Goal: Transaction & Acquisition: Obtain resource

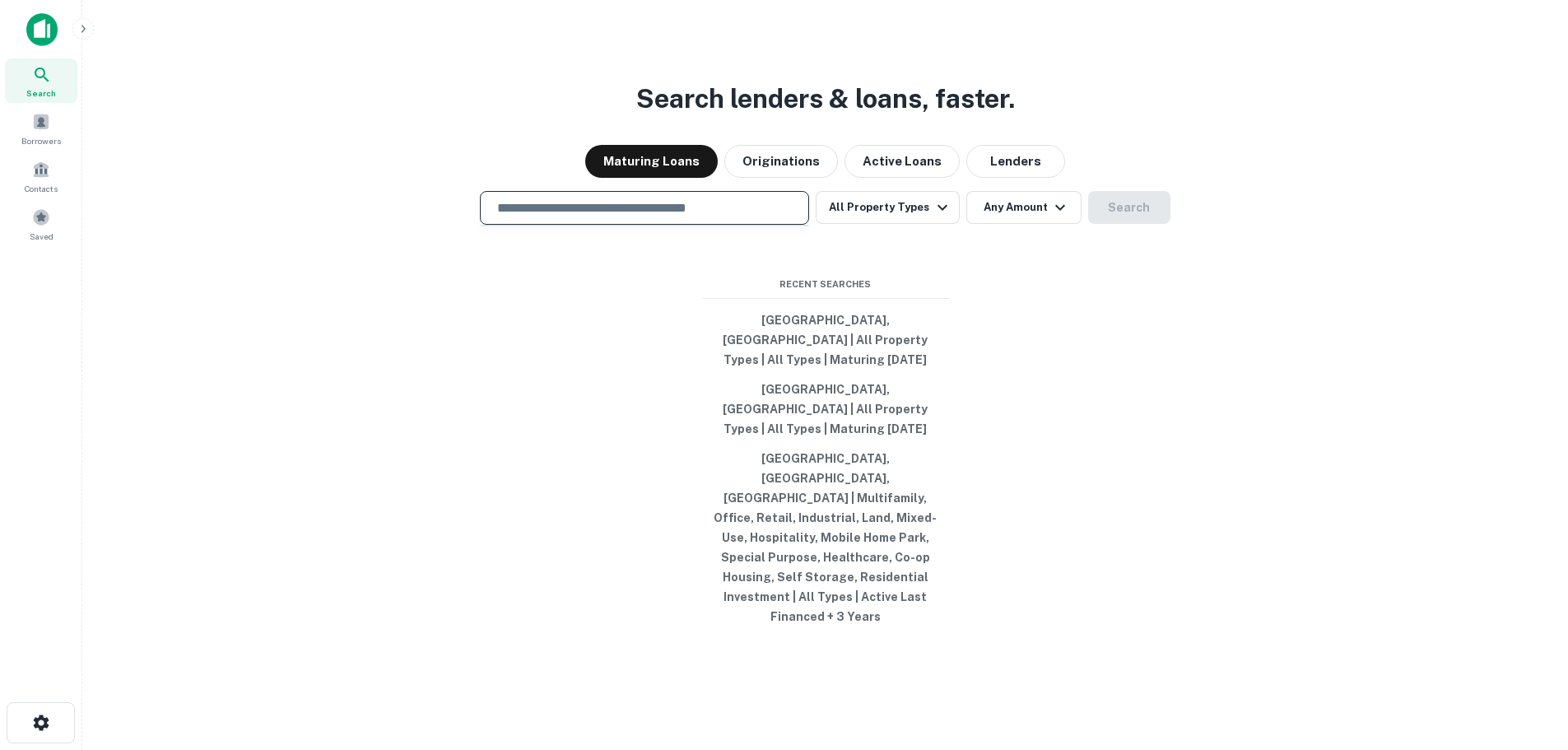
click at [620, 217] on input "text" at bounding box center [644, 208] width 314 height 19
click at [602, 217] on input "text" at bounding box center [644, 208] width 314 height 19
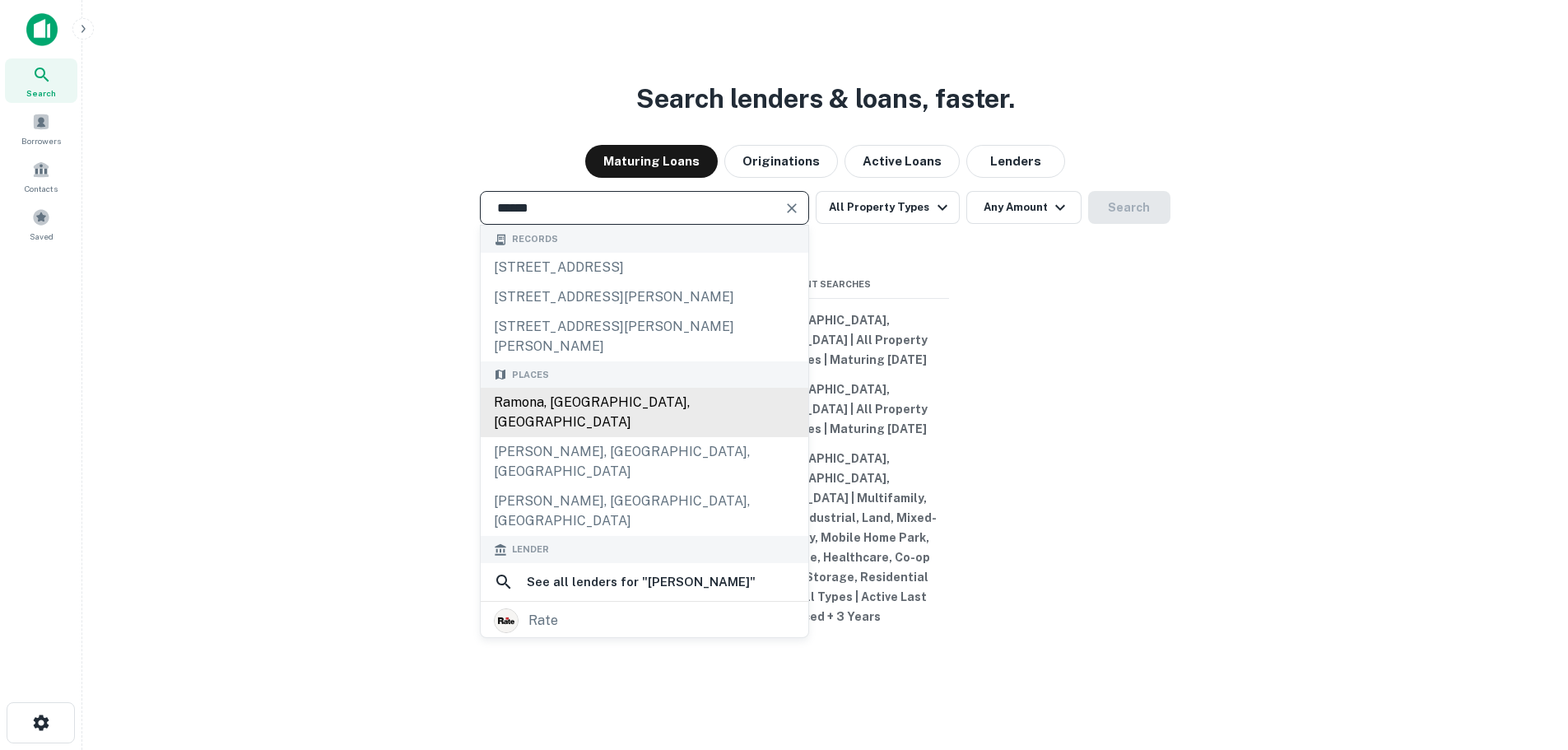
click at [558, 437] on div "Ramona, [GEOGRAPHIC_DATA], [GEOGRAPHIC_DATA]" at bounding box center [644, 413] width 327 height 49
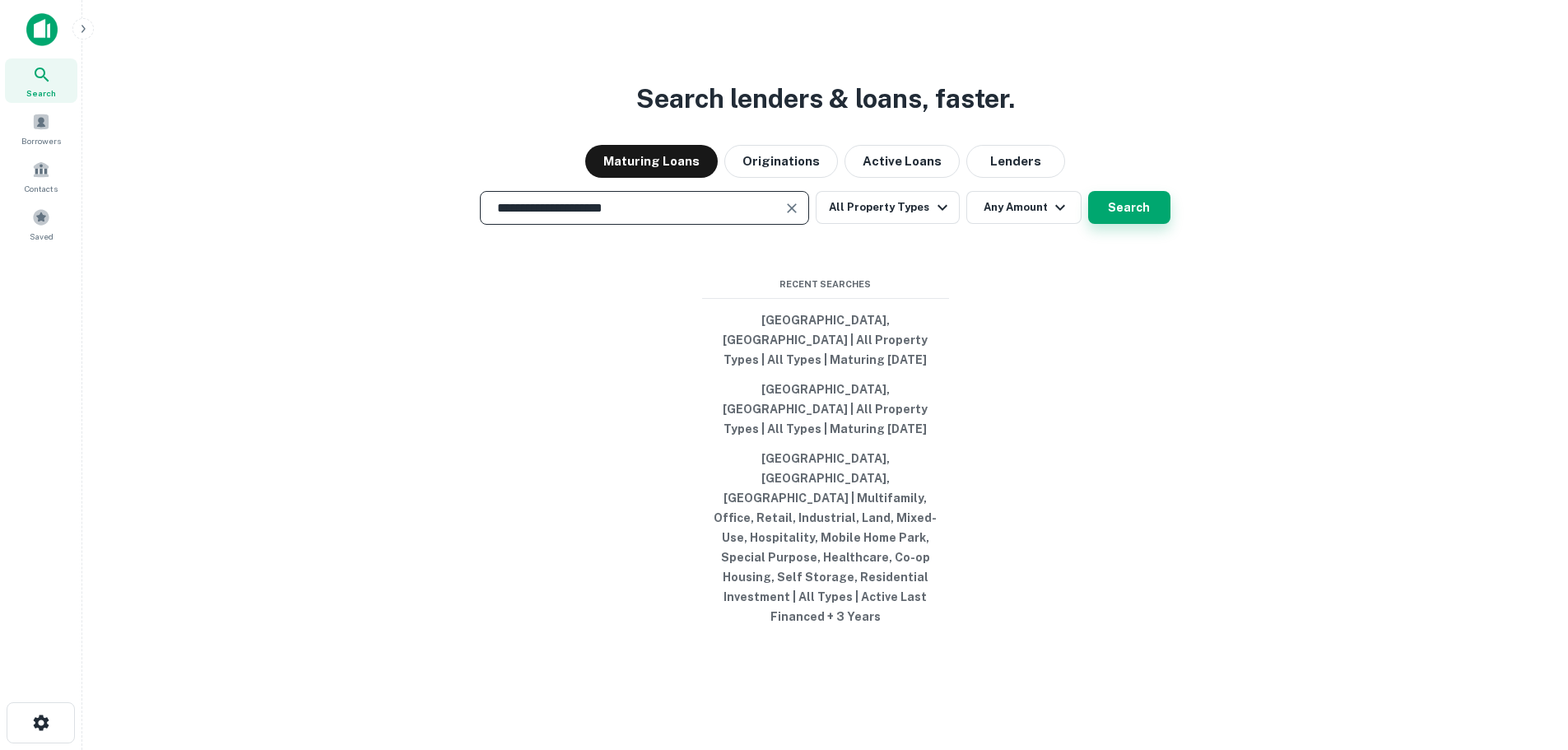
type input "**********"
click at [1114, 224] on button "Search" at bounding box center [1129, 207] width 83 height 33
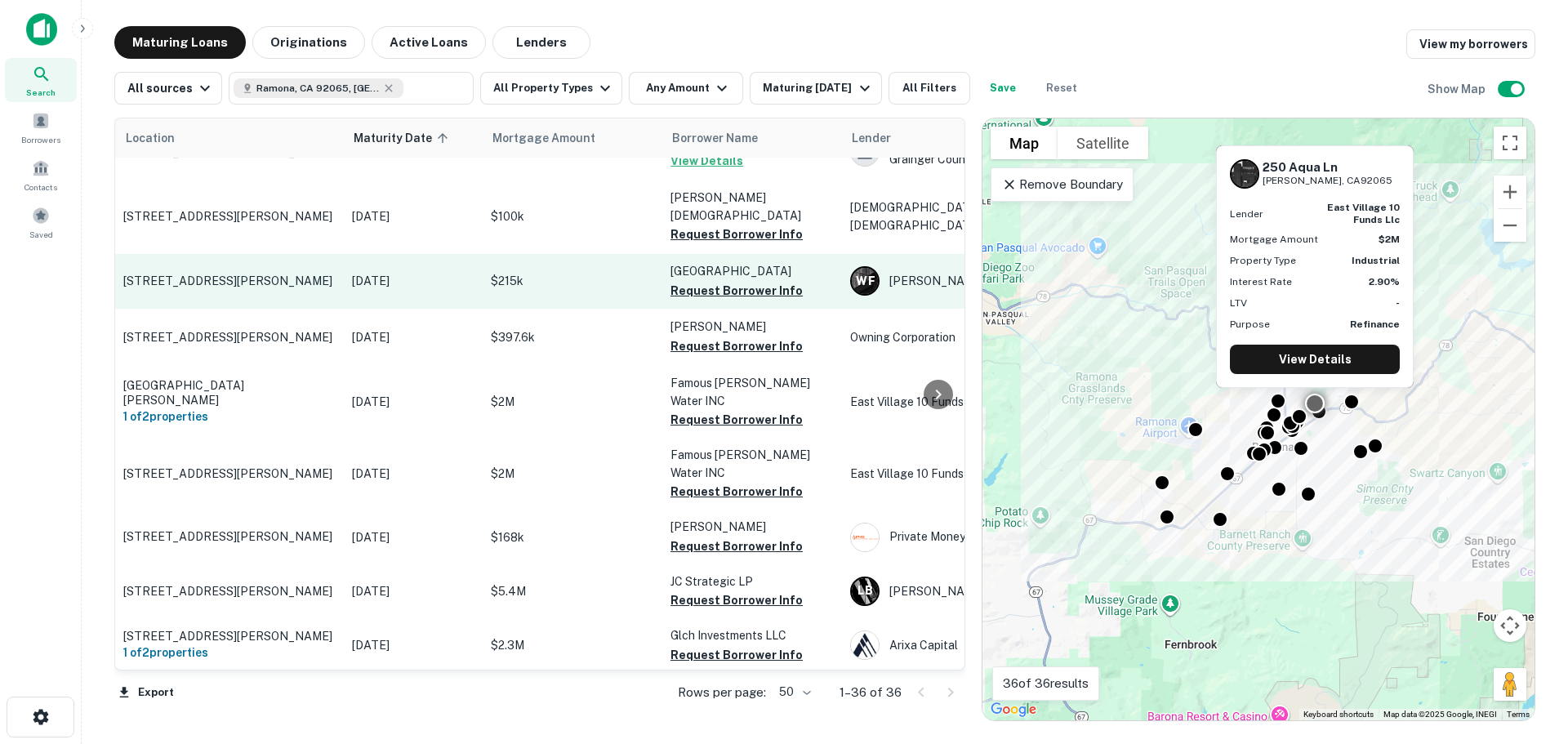
scroll to position [327, 0]
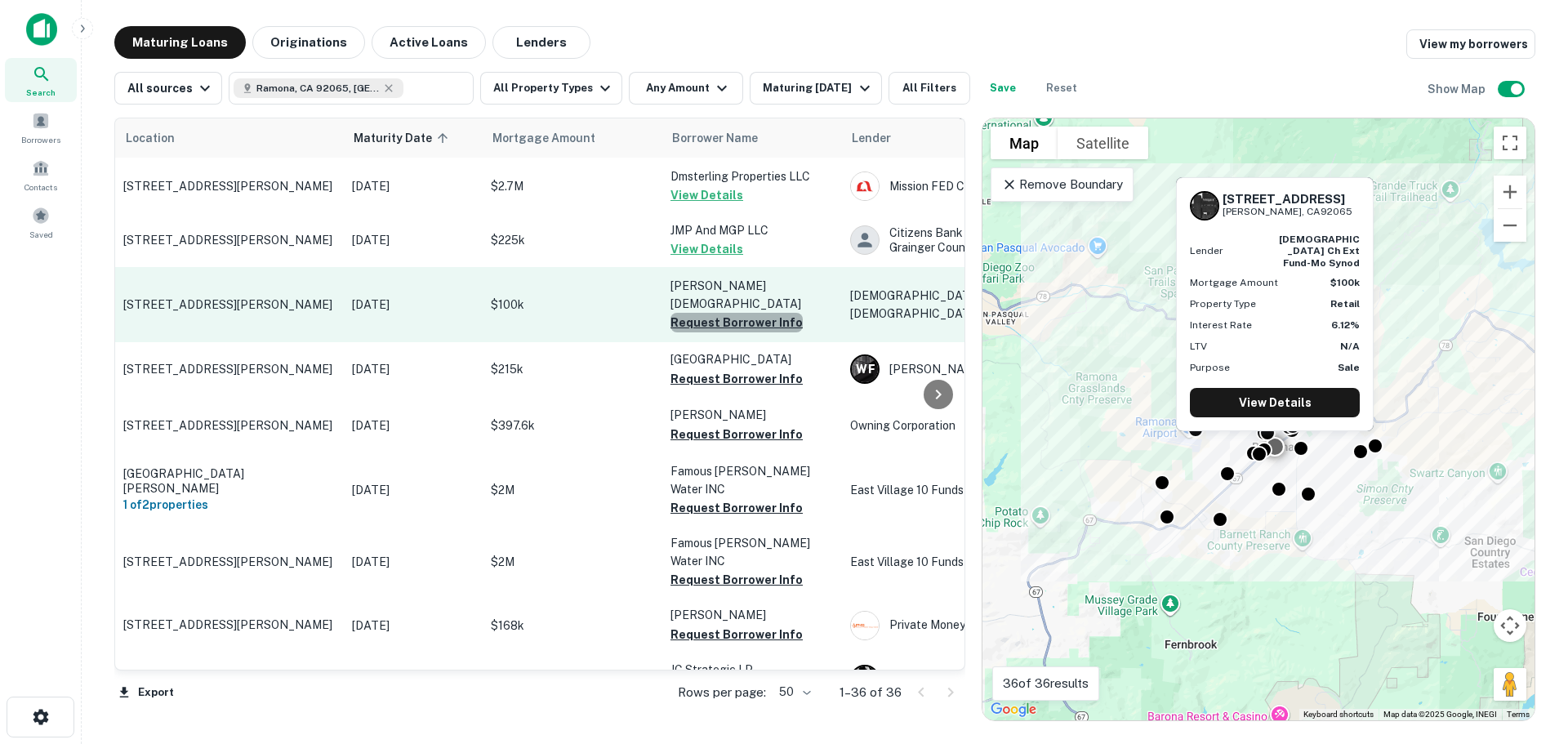
click at [759, 313] on button "Request Borrower Info" at bounding box center [736, 322] width 133 height 20
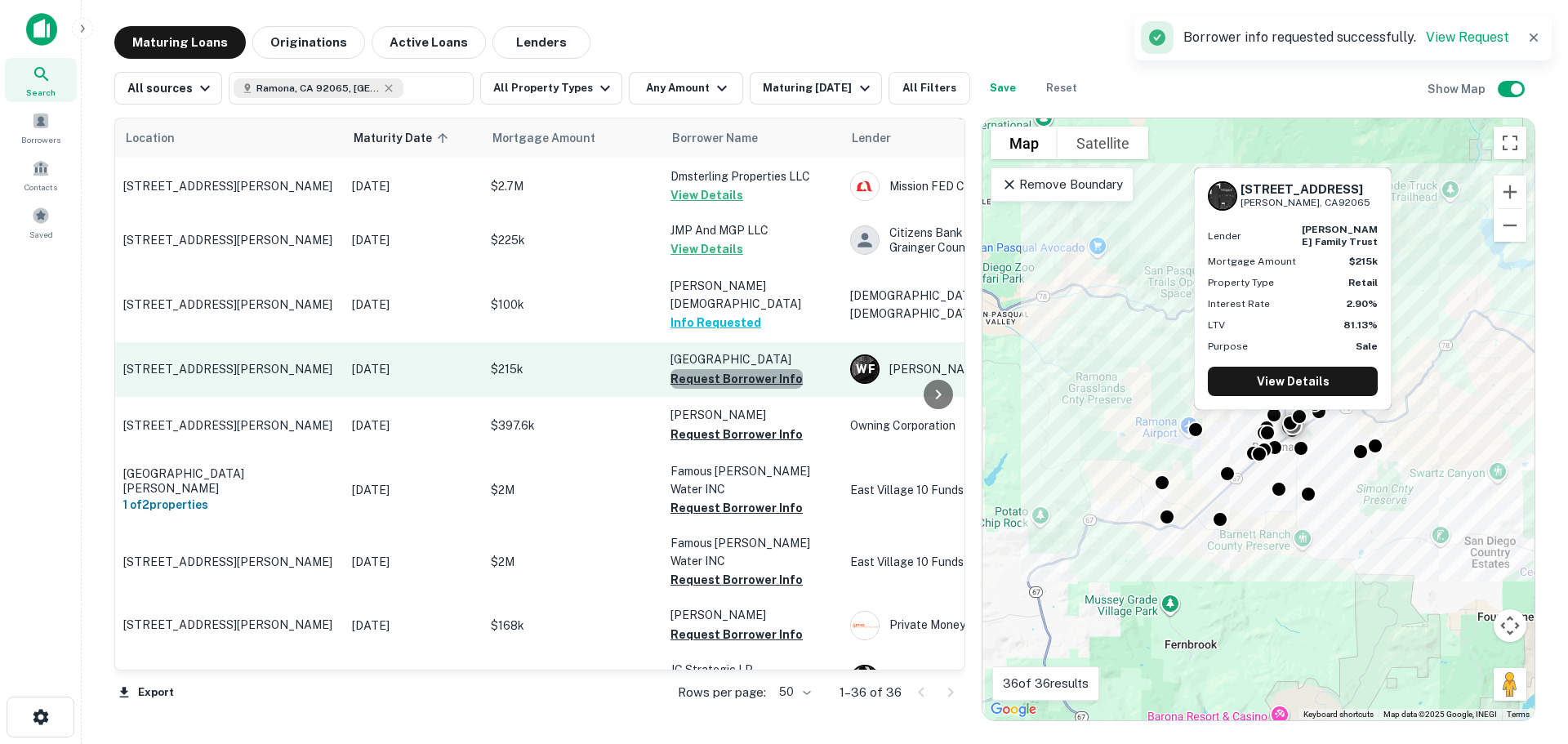
click at [736, 369] on button "Request Borrower Info" at bounding box center [736, 379] width 133 height 20
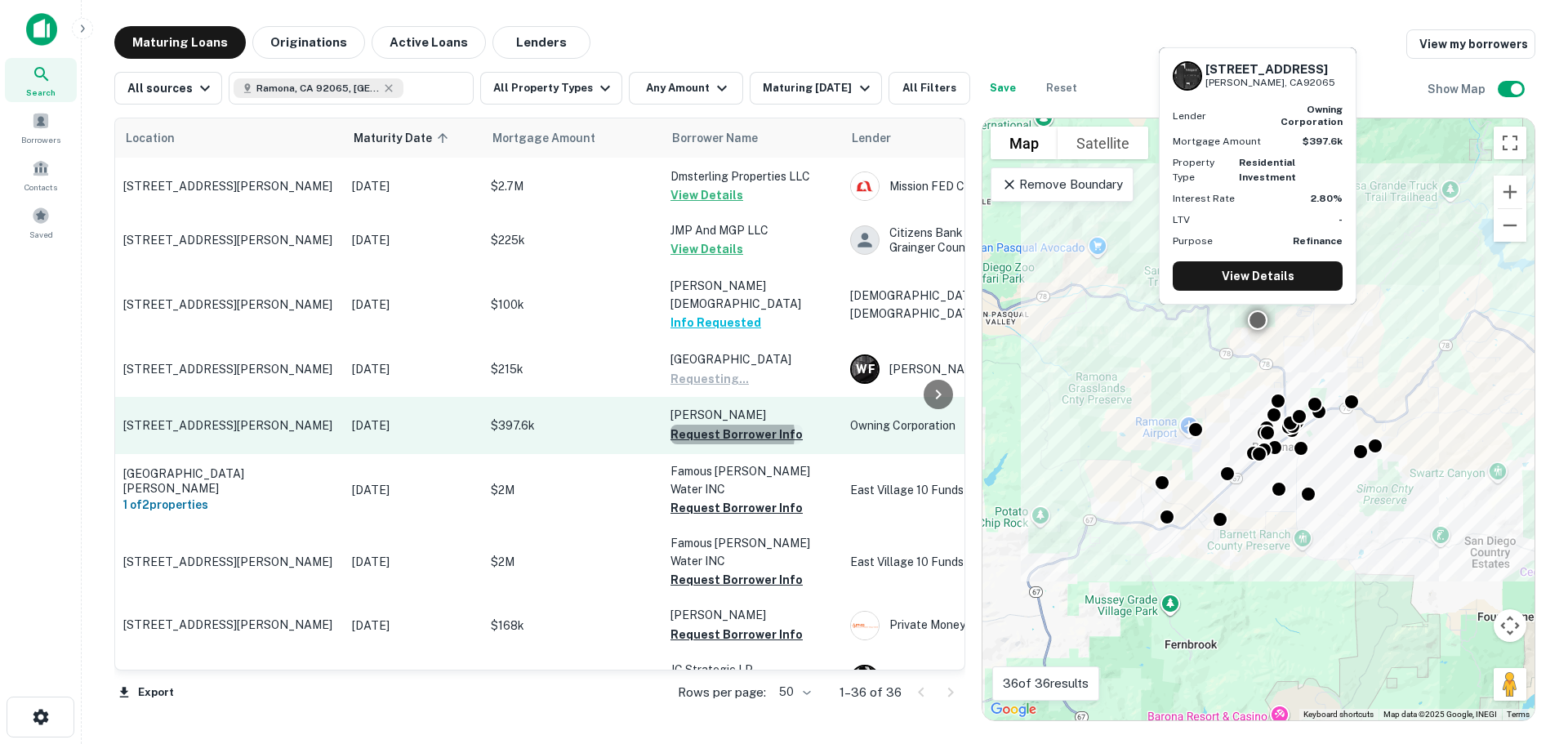
click at [730, 425] on button "Request Borrower Info" at bounding box center [736, 434] width 133 height 20
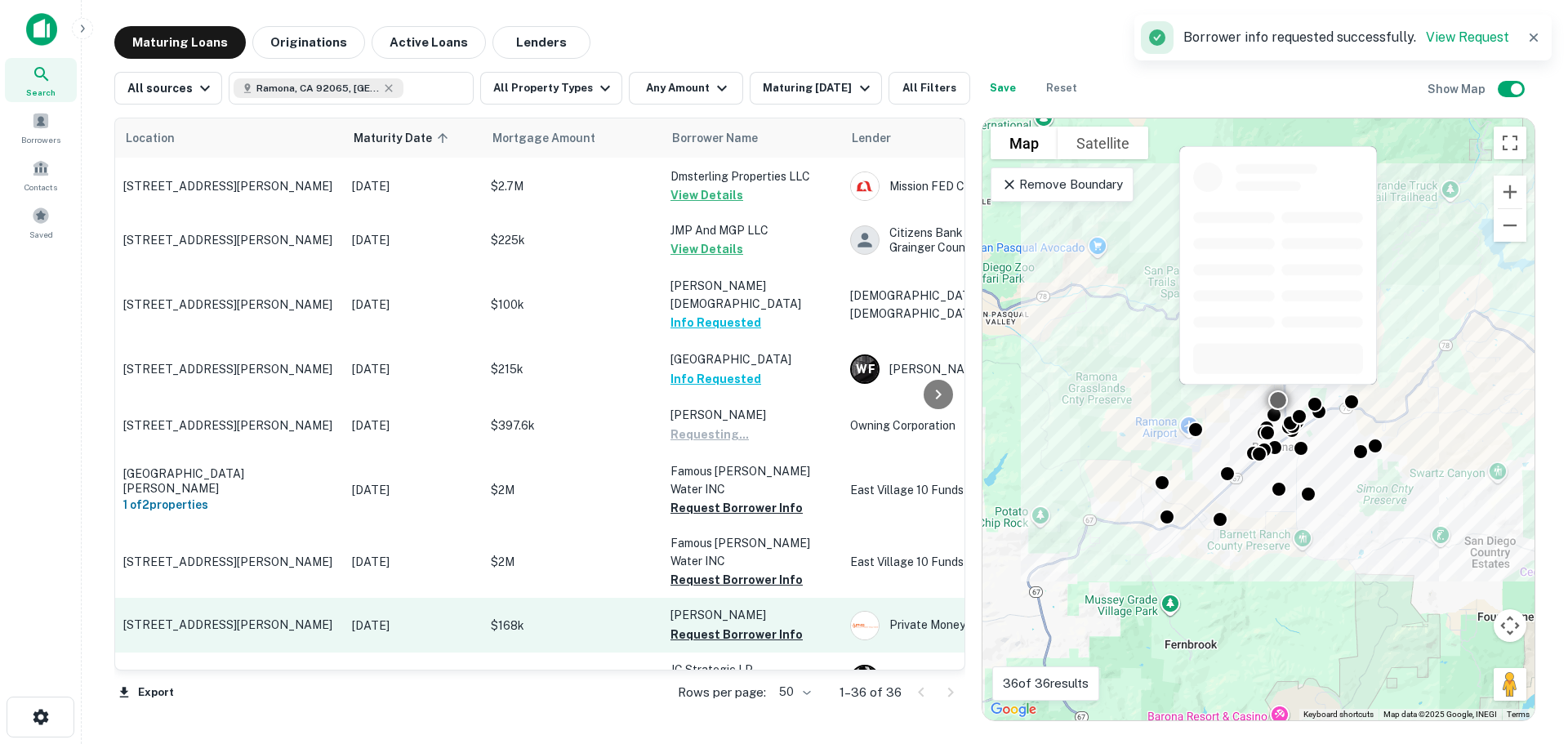
scroll to position [490, 0]
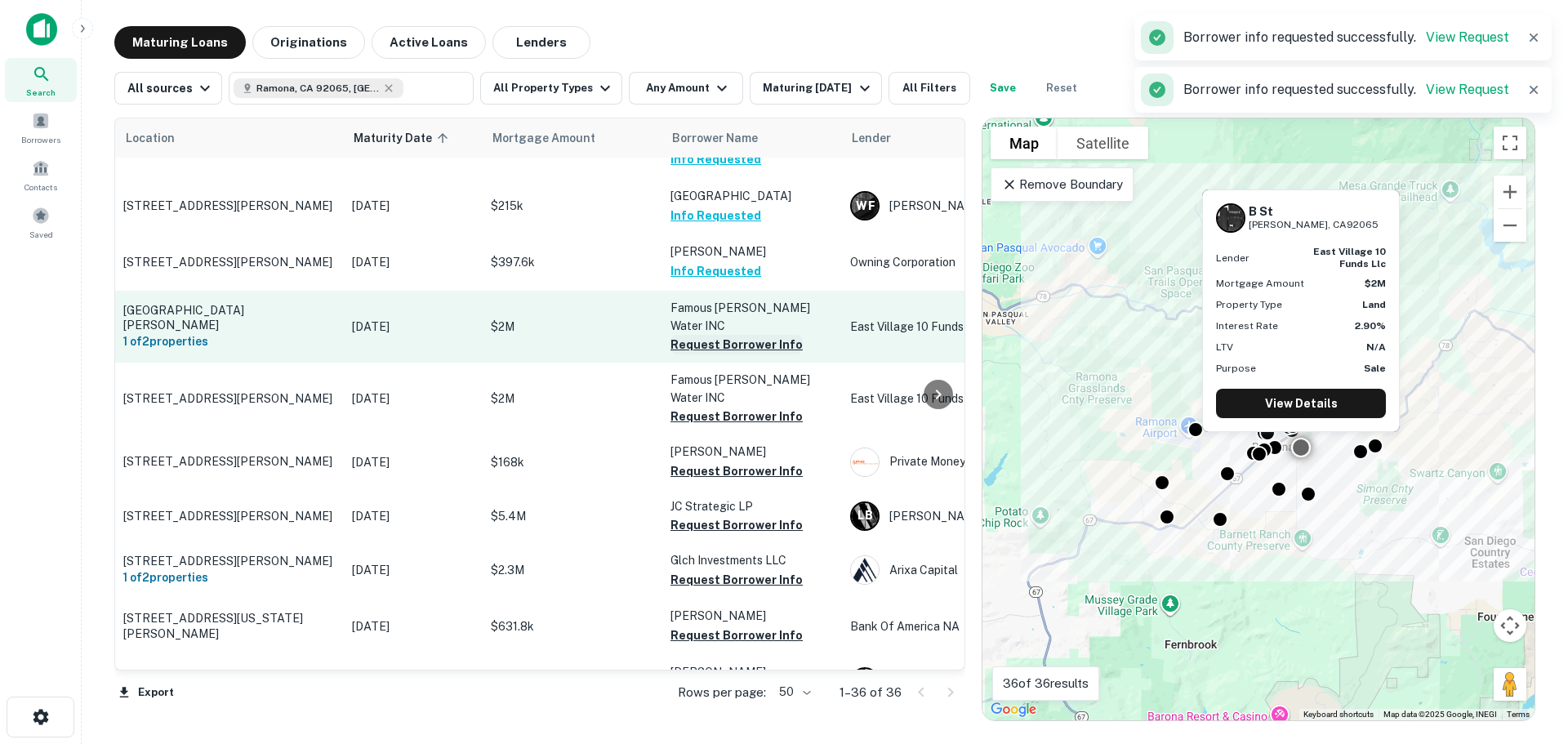
click at [740, 335] on button "Request Borrower Info" at bounding box center [736, 345] width 133 height 20
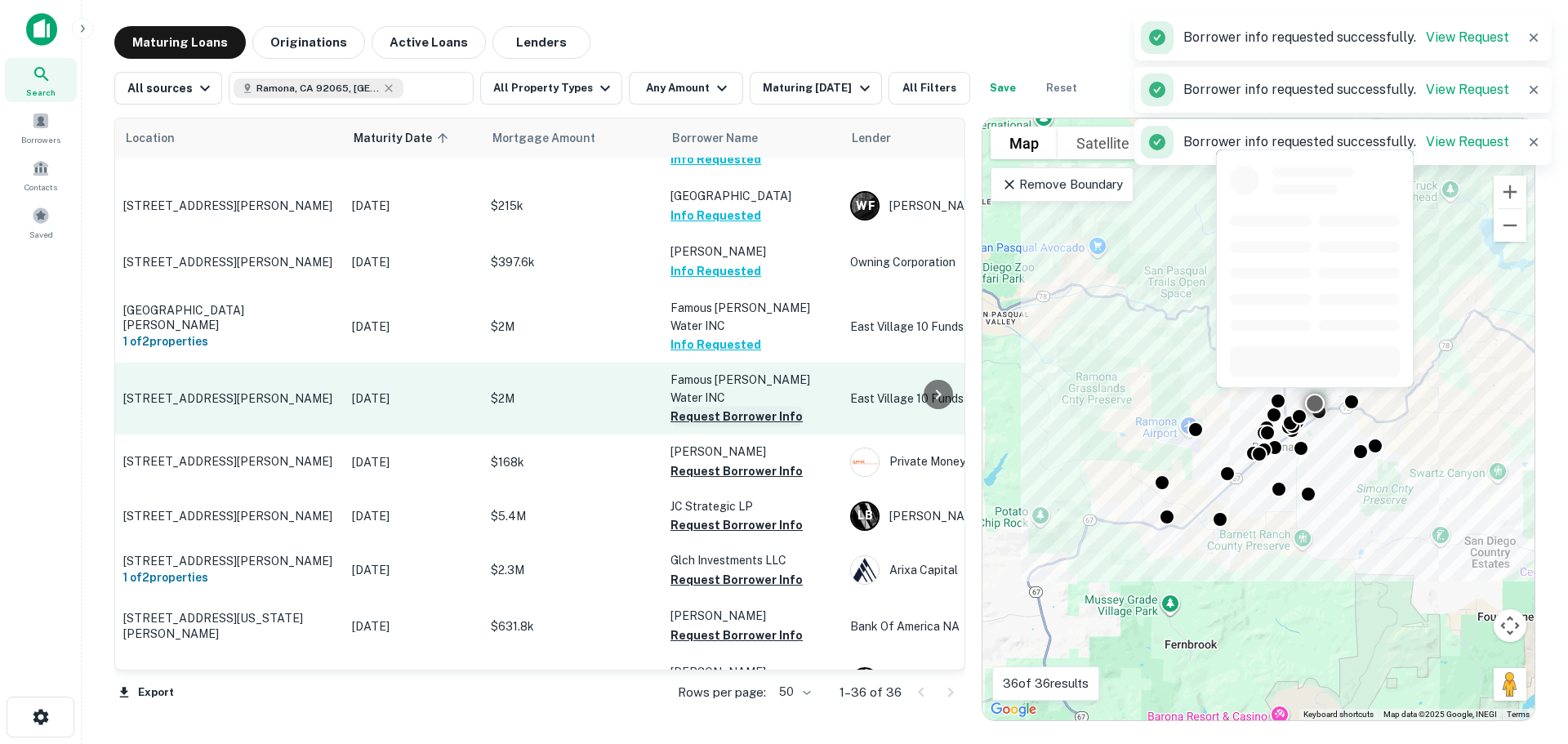
click at [742, 407] on button "Request Borrower Info" at bounding box center [736, 416] width 133 height 20
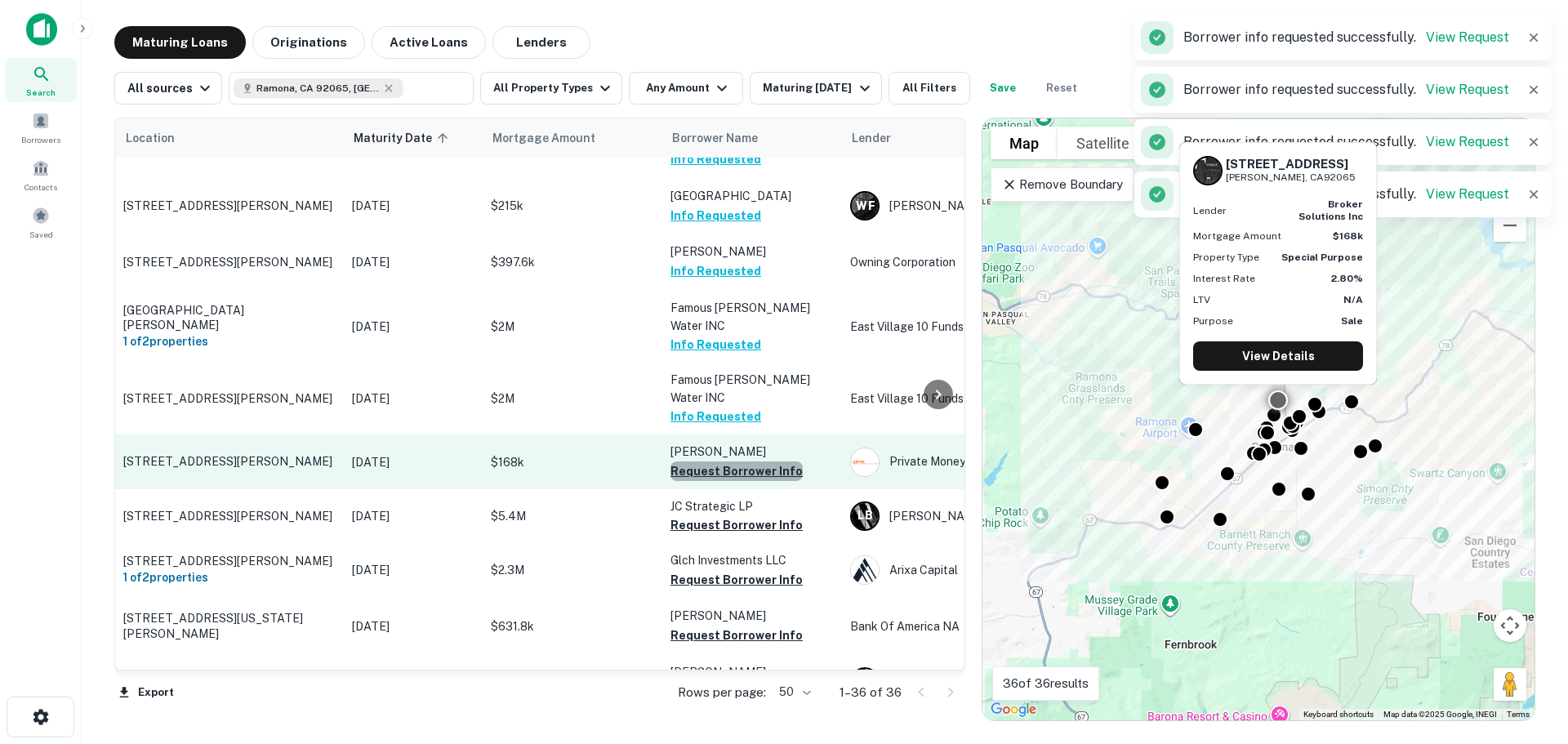
click at [741, 461] on button "Request Borrower Info" at bounding box center [736, 471] width 133 height 20
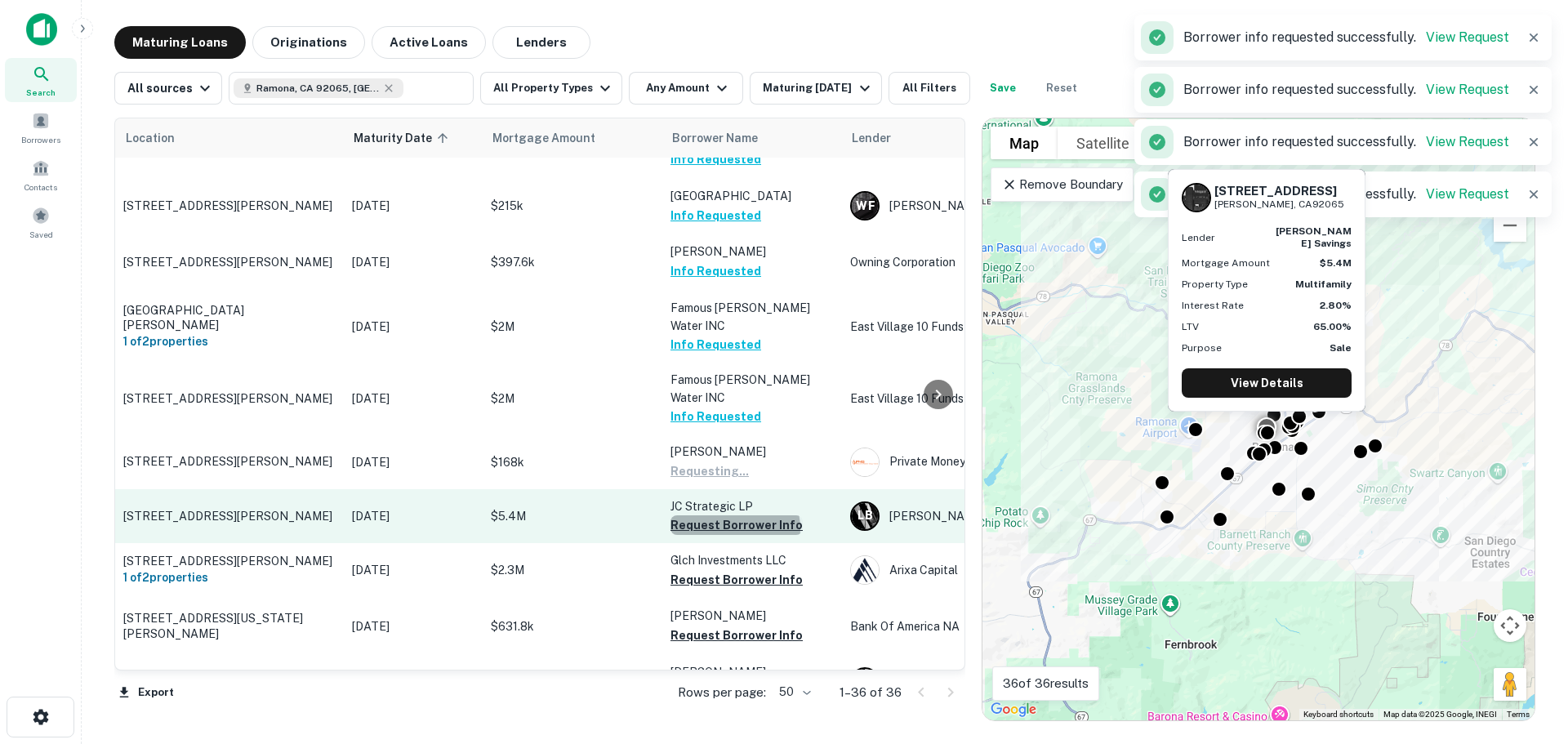
click at [735, 515] on button "Request Borrower Info" at bounding box center [736, 525] width 133 height 20
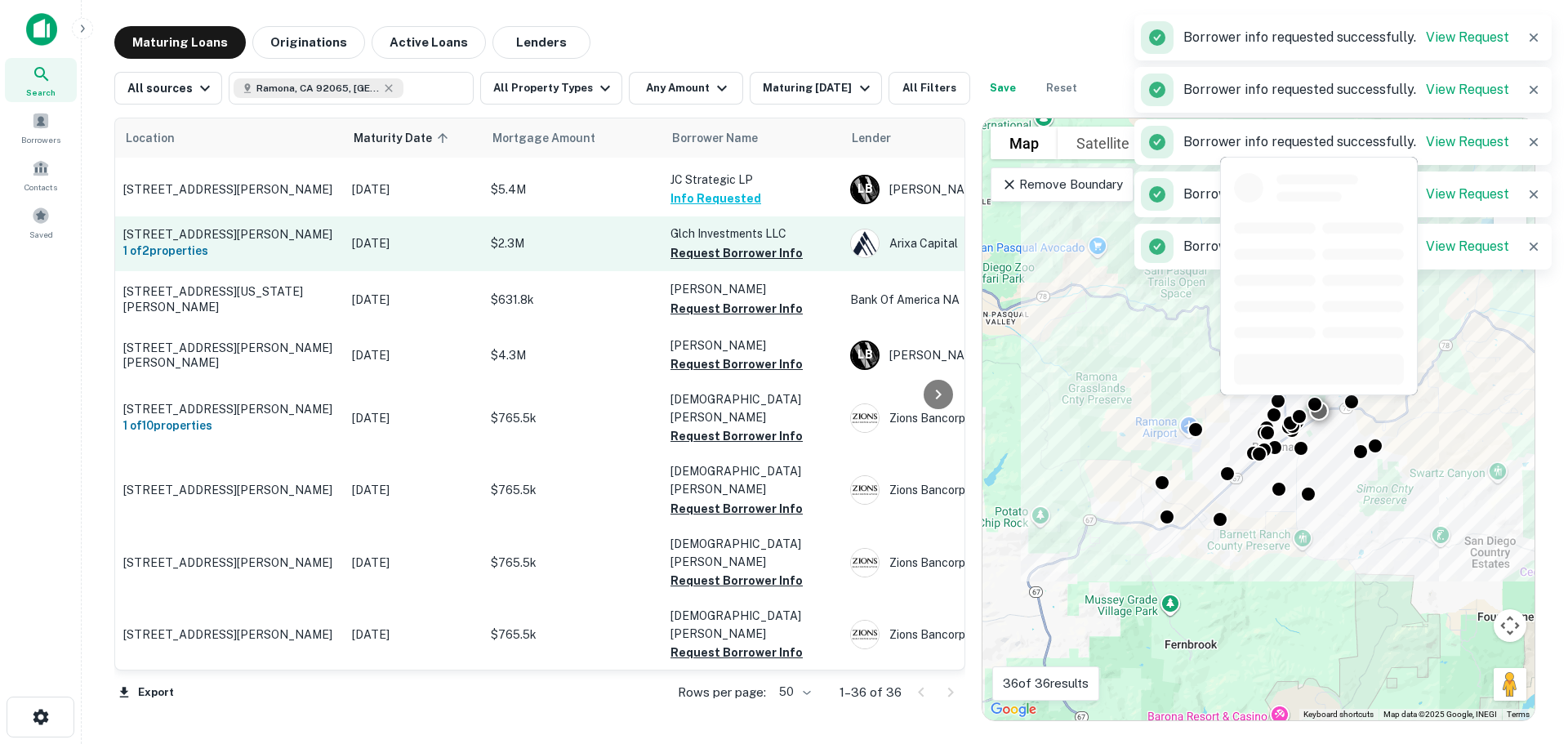
scroll to position [736, 0]
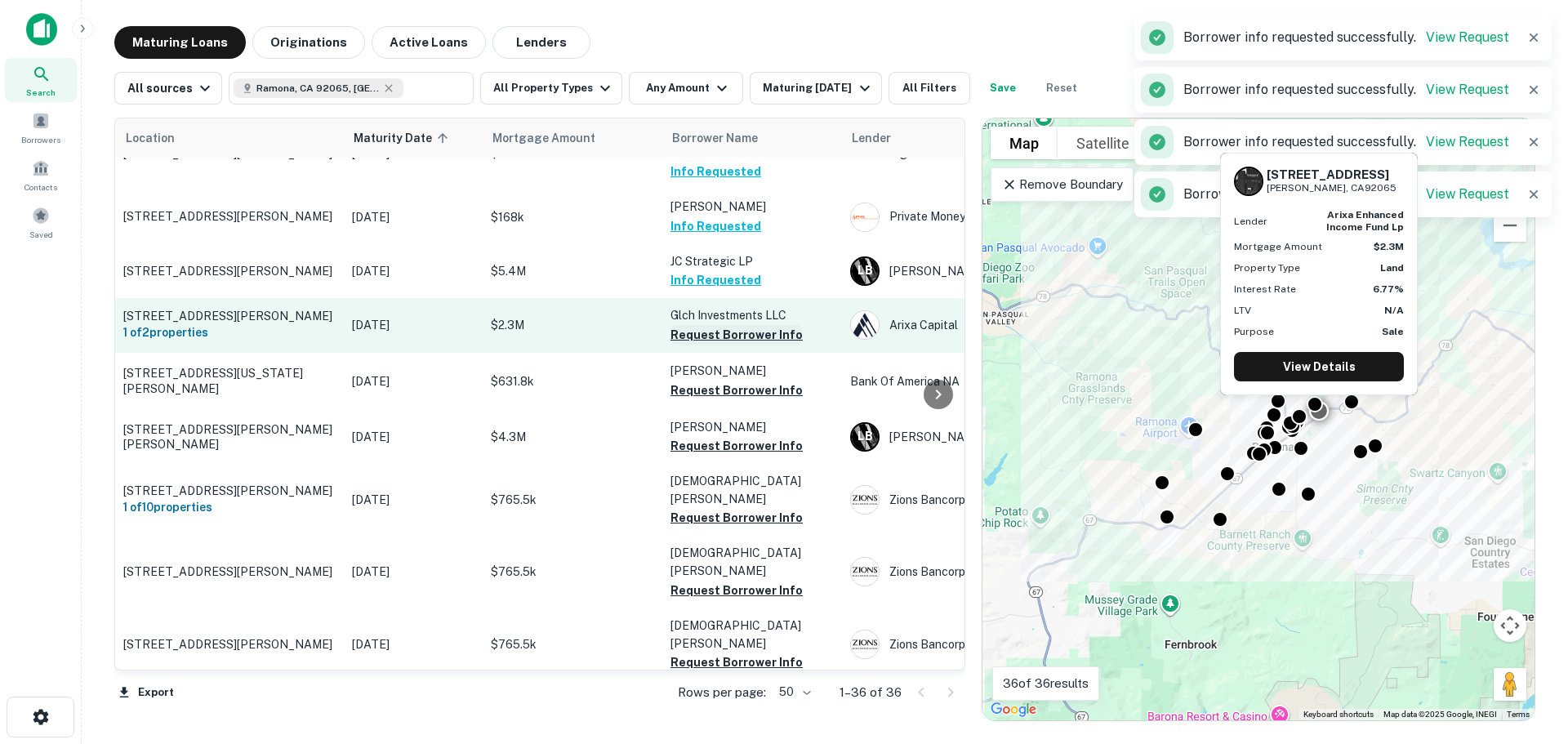
click at [758, 325] on button "Request Borrower Info" at bounding box center [736, 334] width 133 height 20
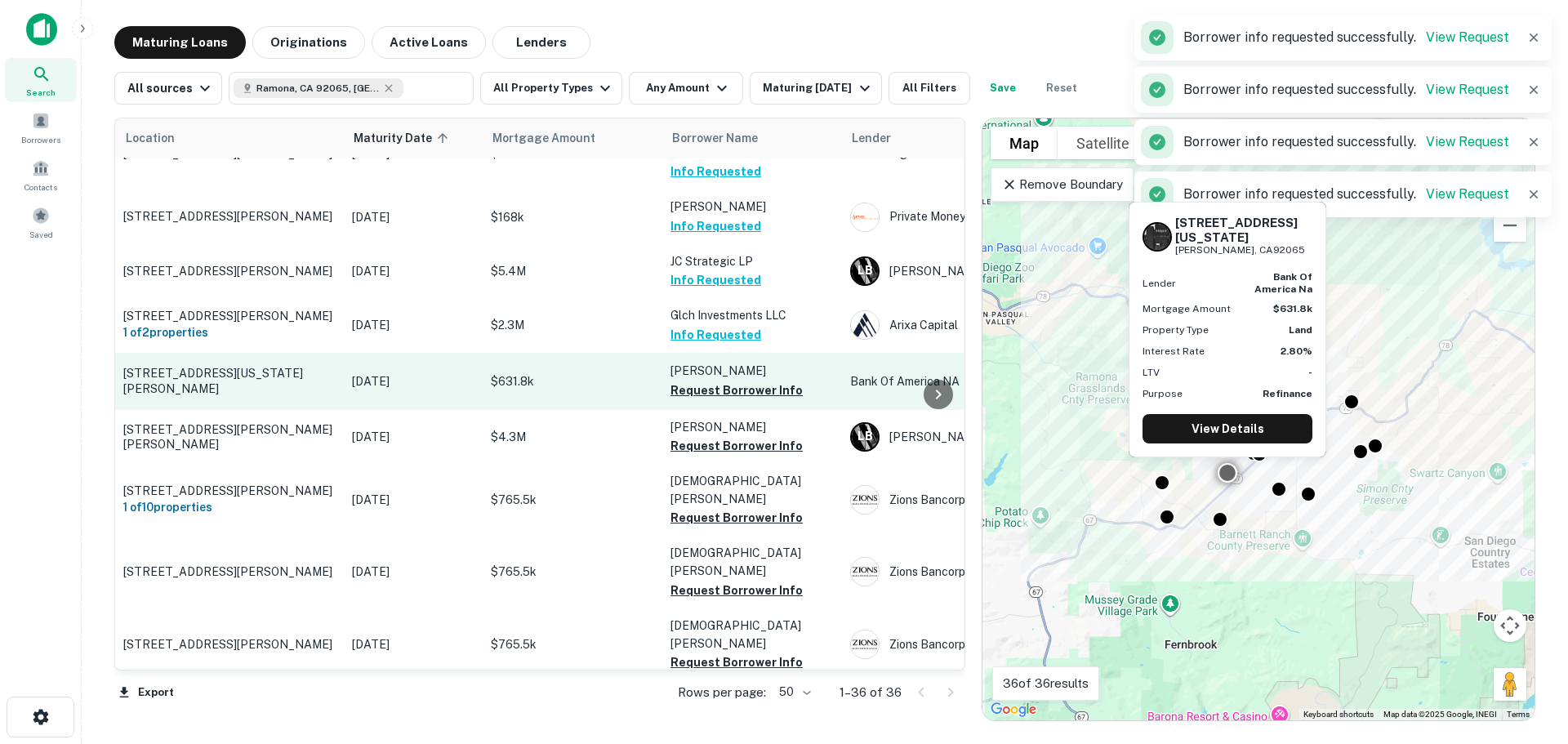
click at [735, 380] on button "Request Borrower Info" at bounding box center [736, 390] width 133 height 20
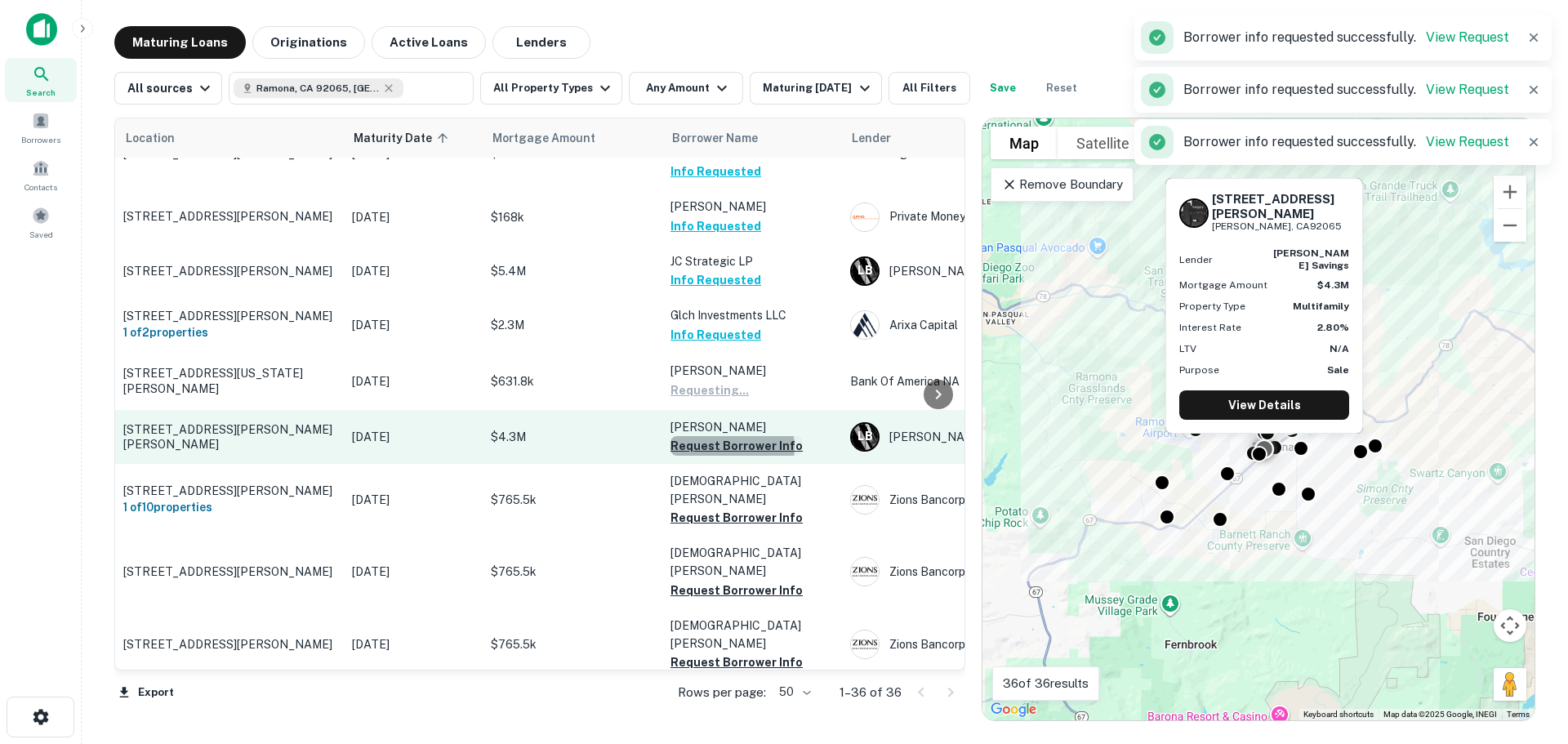
click at [730, 436] on button "Request Borrower Info" at bounding box center [736, 445] width 133 height 20
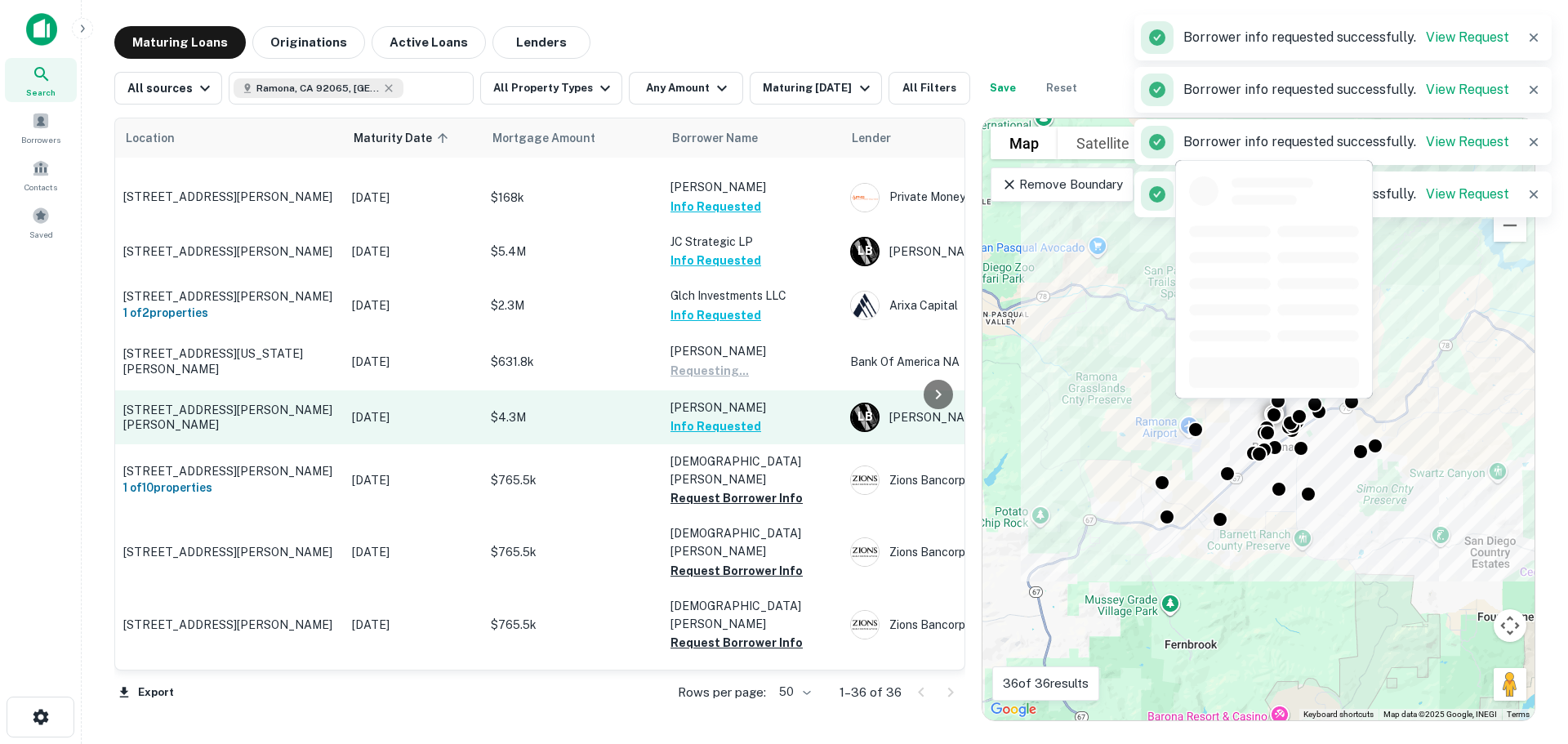
scroll to position [817, 0]
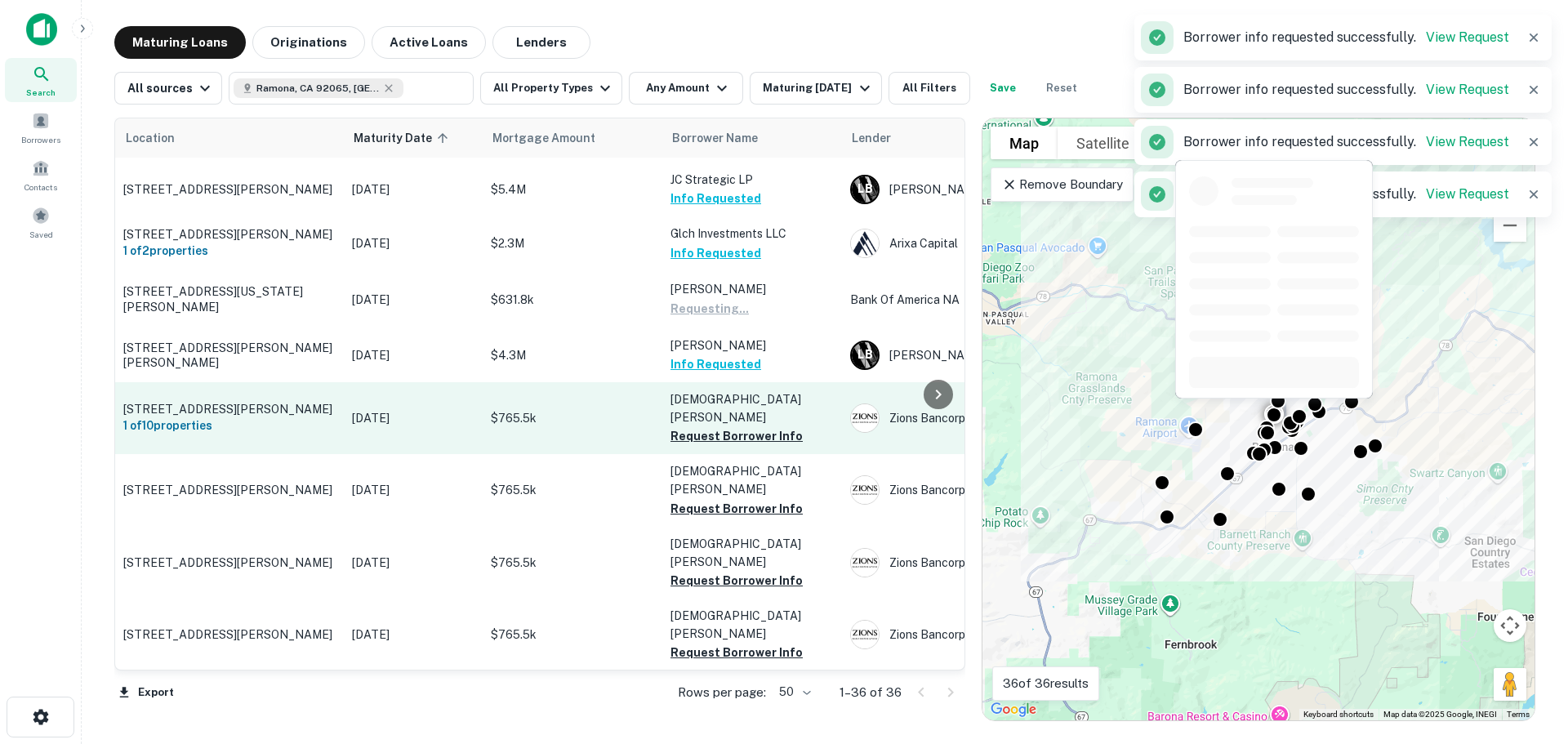
click at [736, 427] on button "Request Borrower Info" at bounding box center [736, 436] width 133 height 20
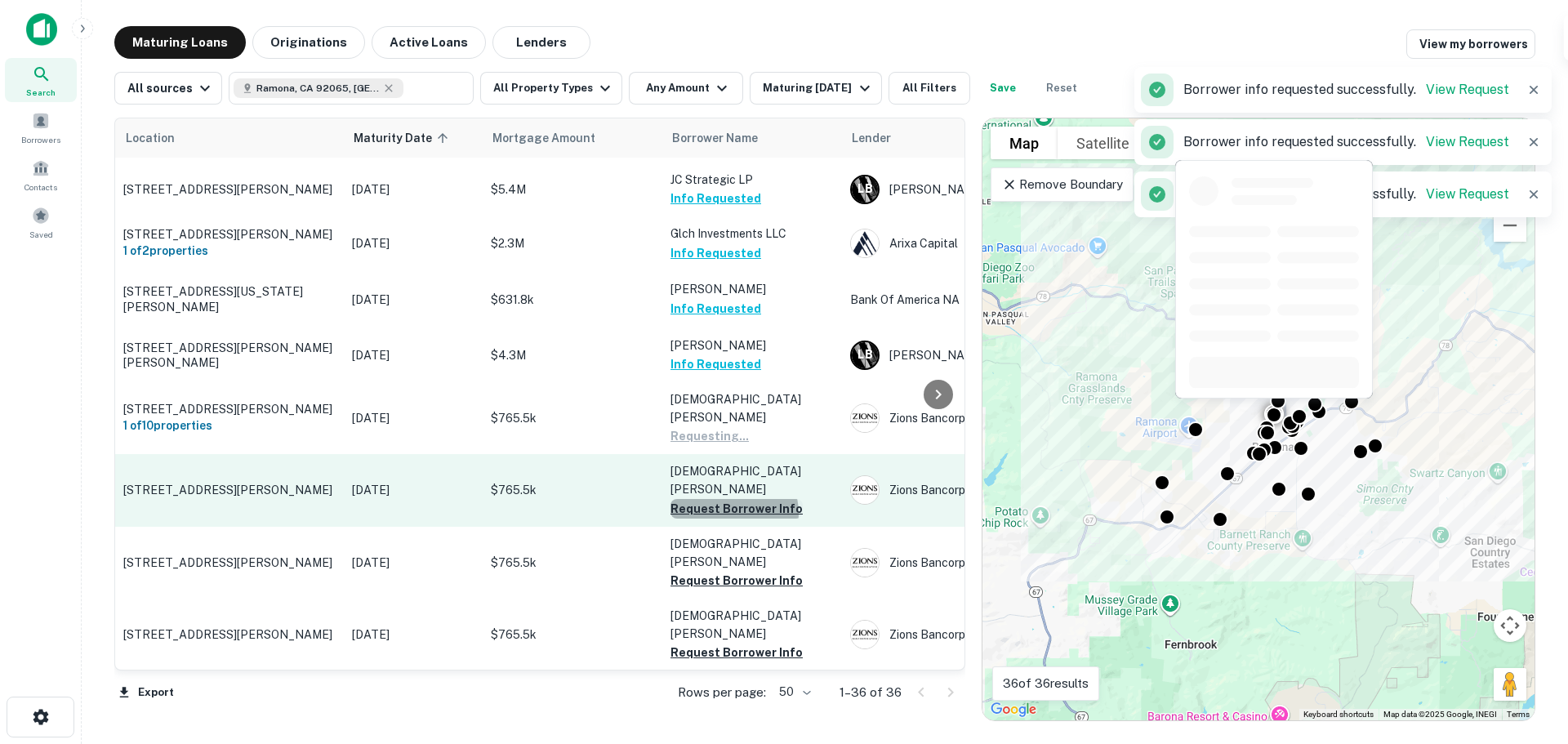
click at [734, 499] on button "Request Borrower Info" at bounding box center [736, 509] width 133 height 20
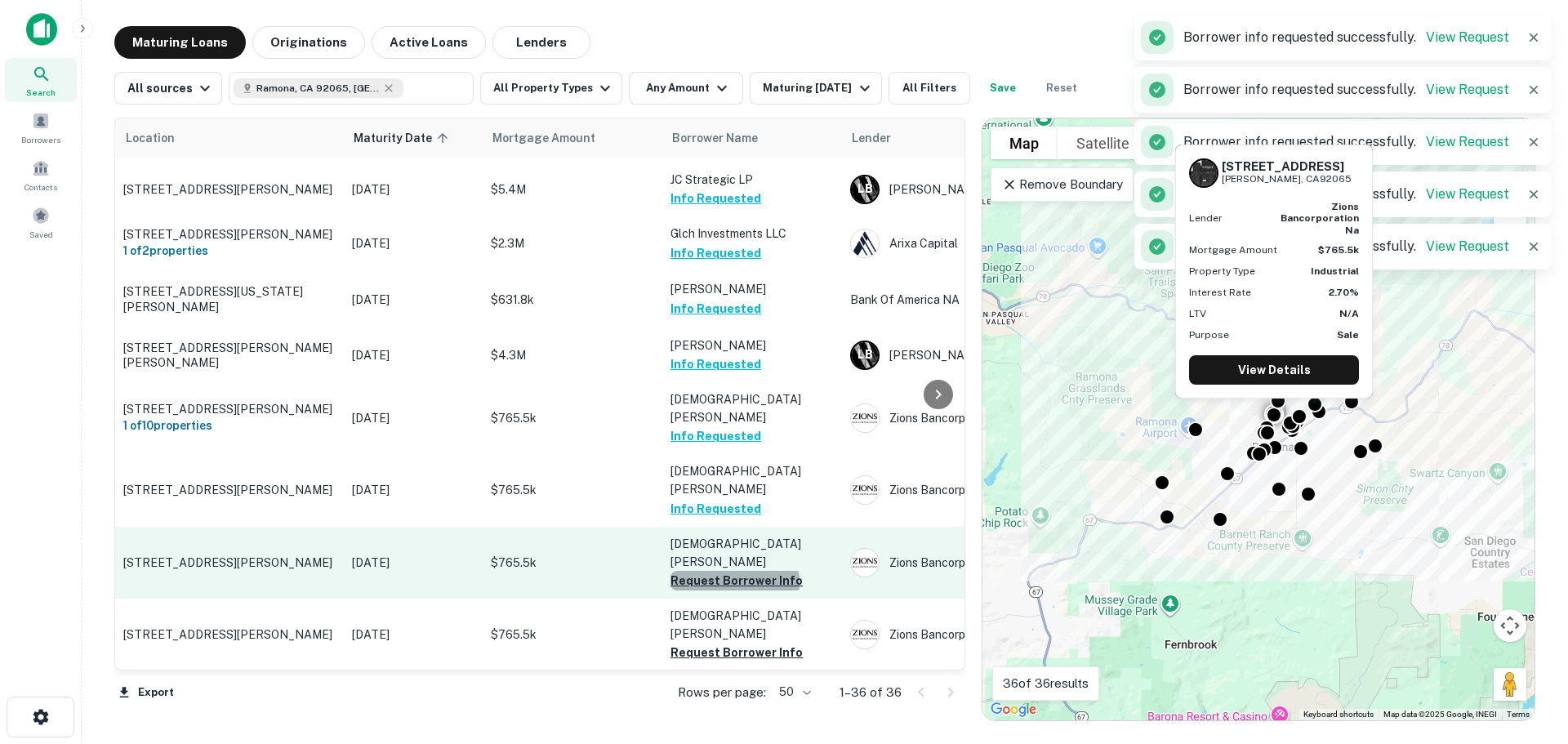
click at [735, 571] on button "Request Borrower Info" at bounding box center [736, 580] width 133 height 20
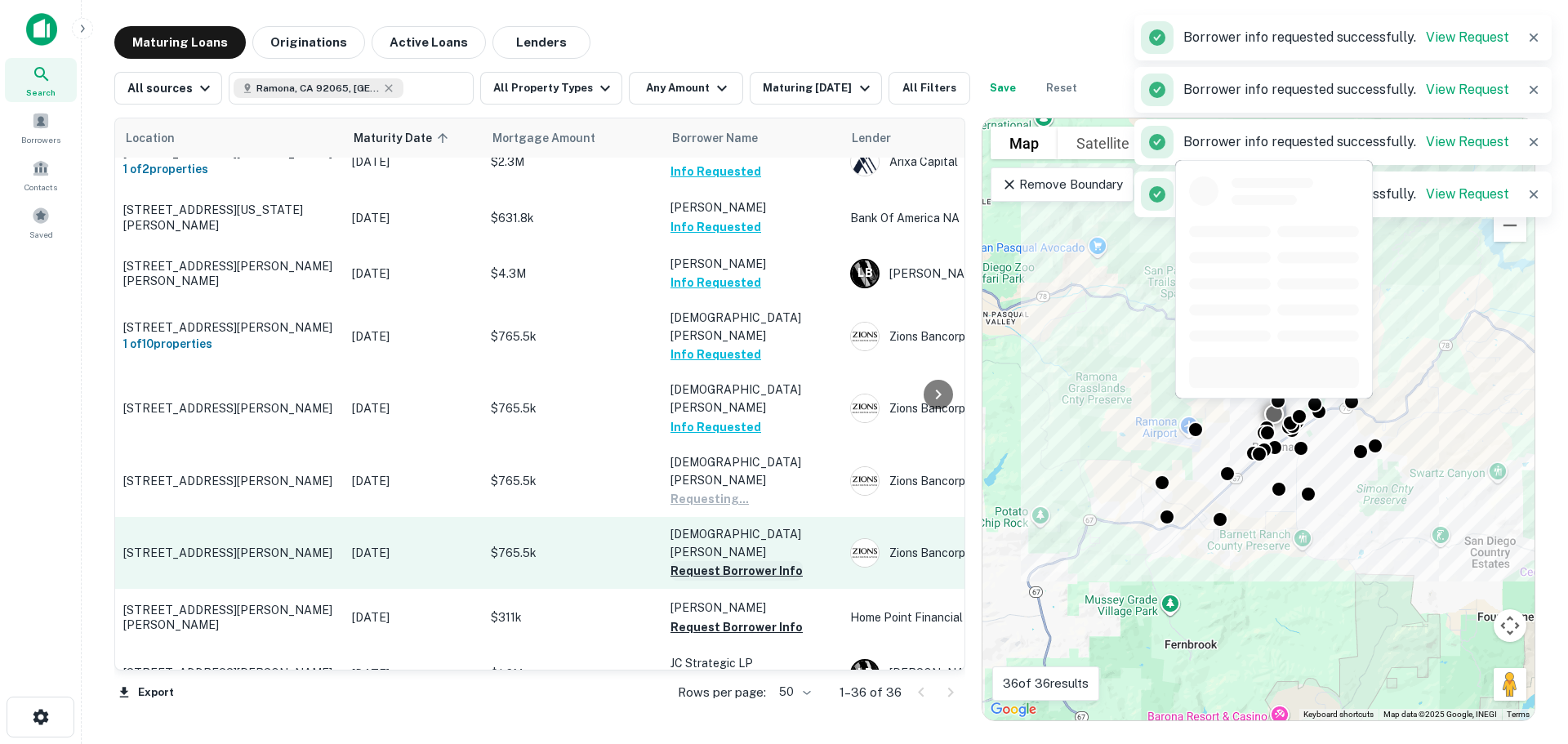
click at [736, 561] on button "Request Borrower Info" at bounding box center [736, 571] width 133 height 20
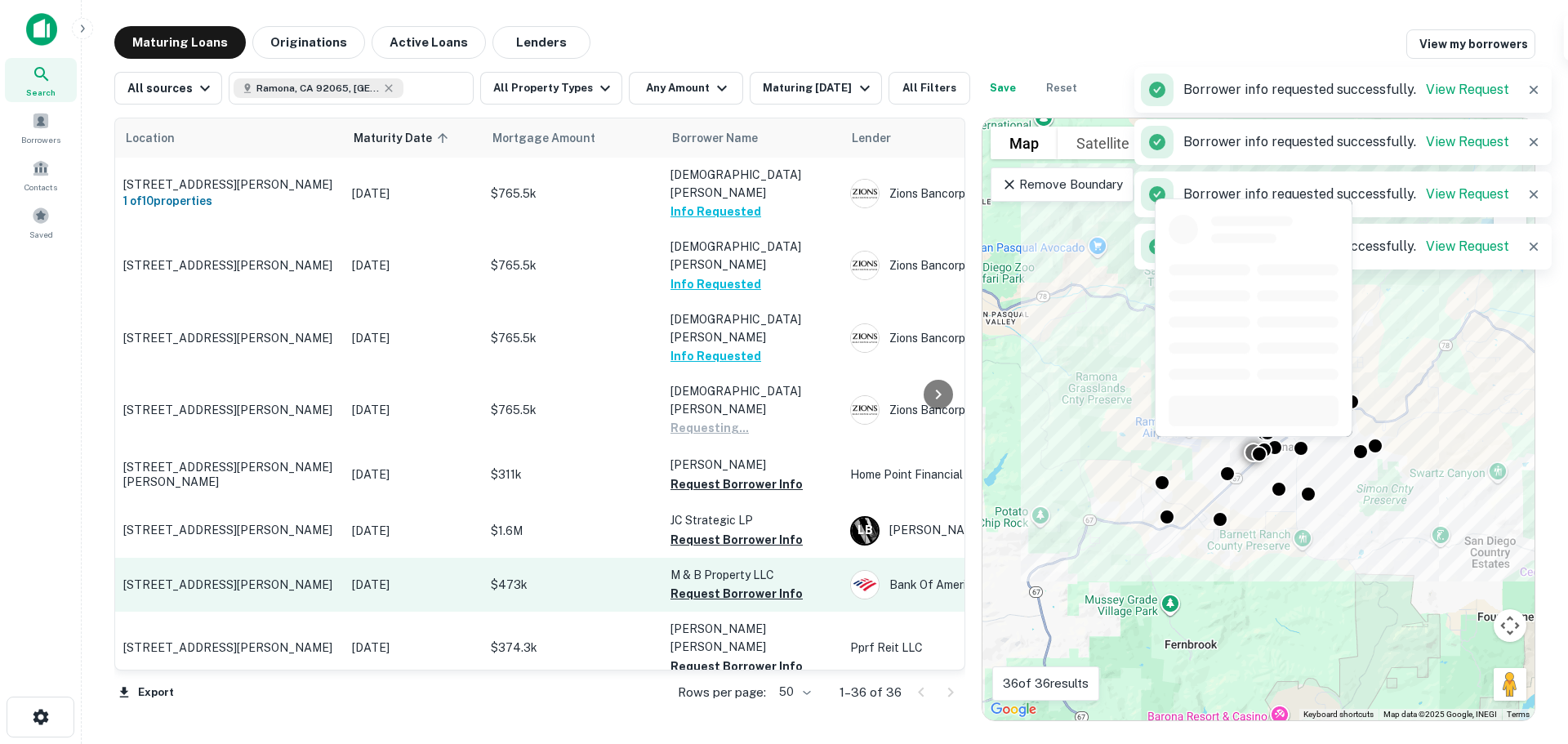
scroll to position [1062, 0]
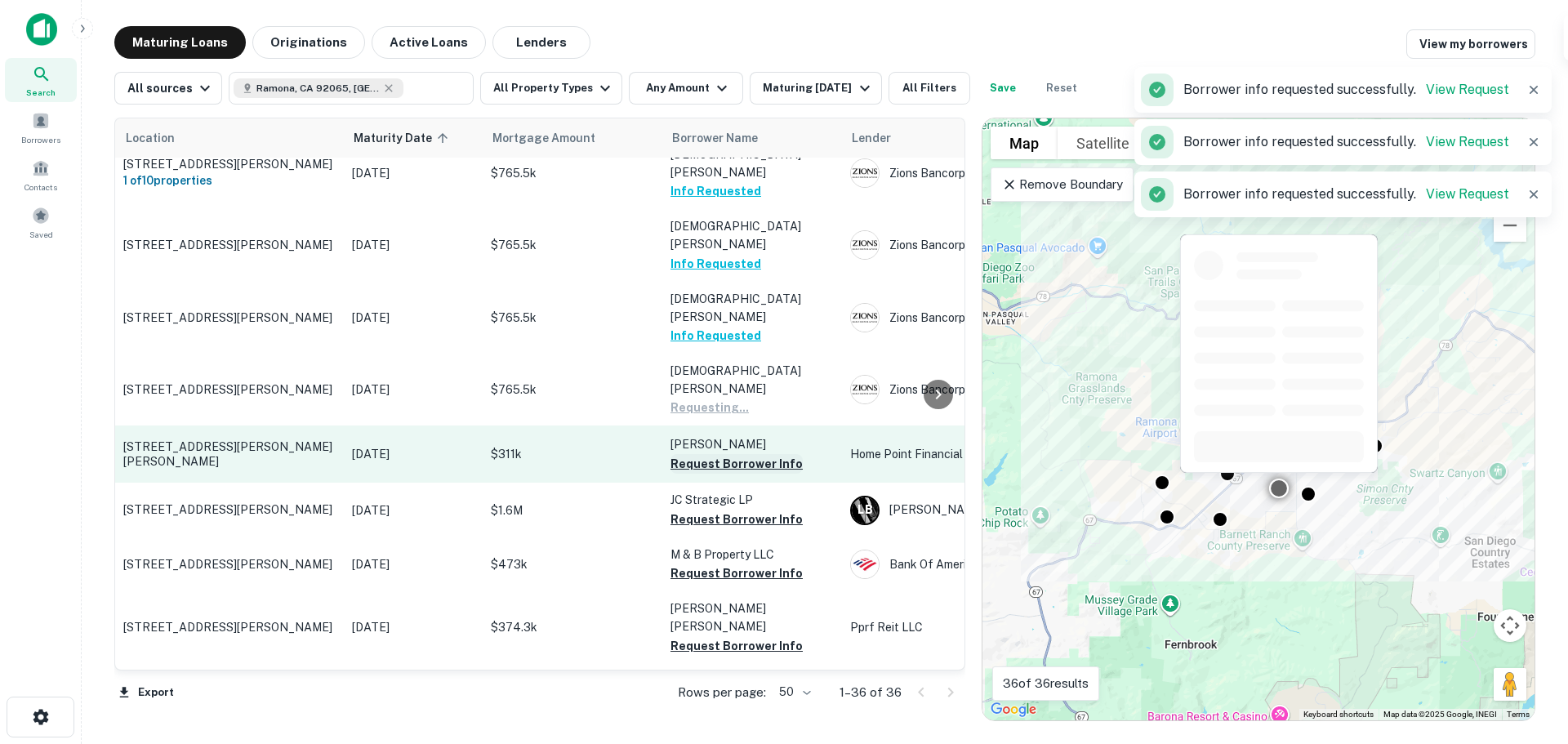
click at [736, 454] on button "Request Borrower Info" at bounding box center [736, 463] width 133 height 20
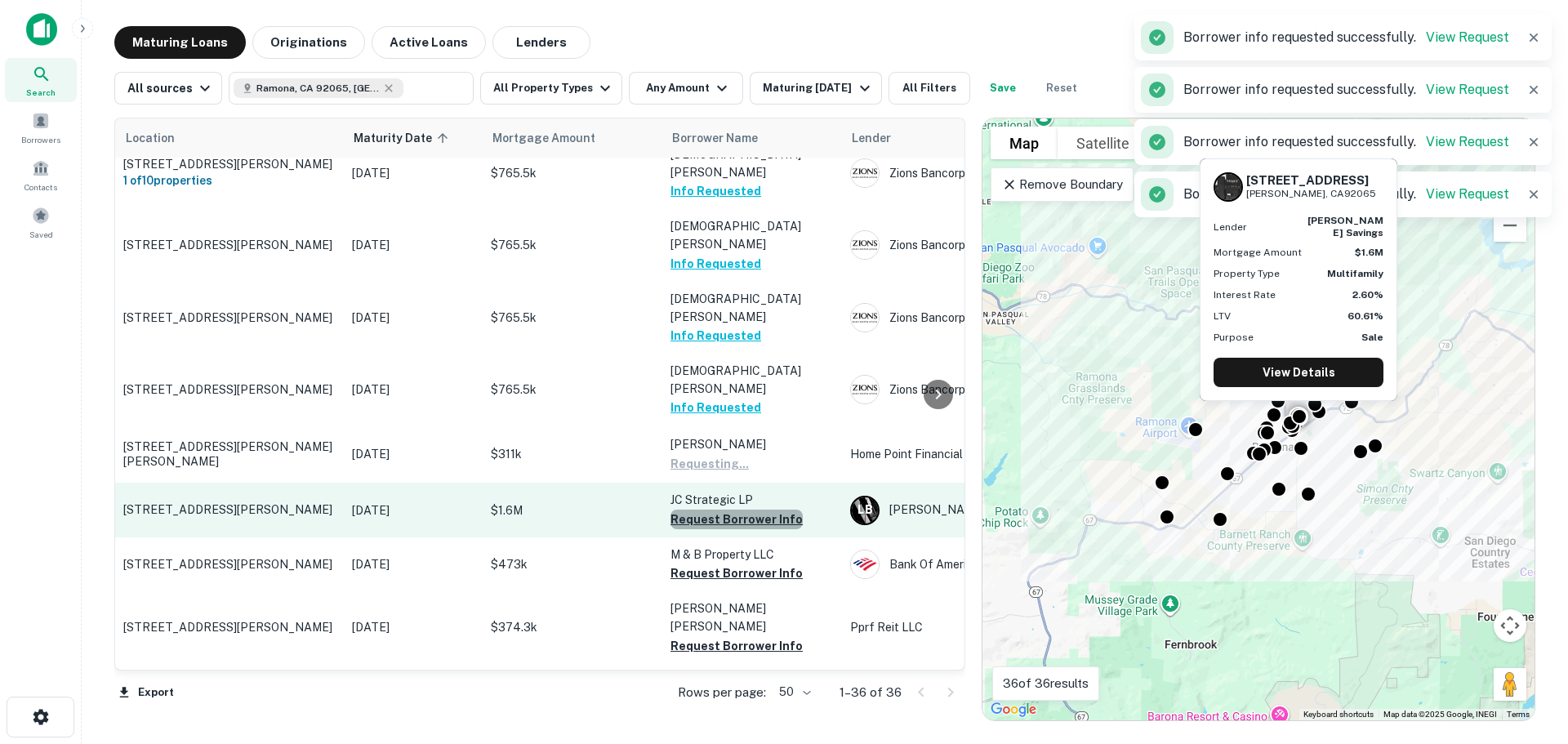
click at [737, 509] on button "Request Borrower Info" at bounding box center [736, 519] width 133 height 20
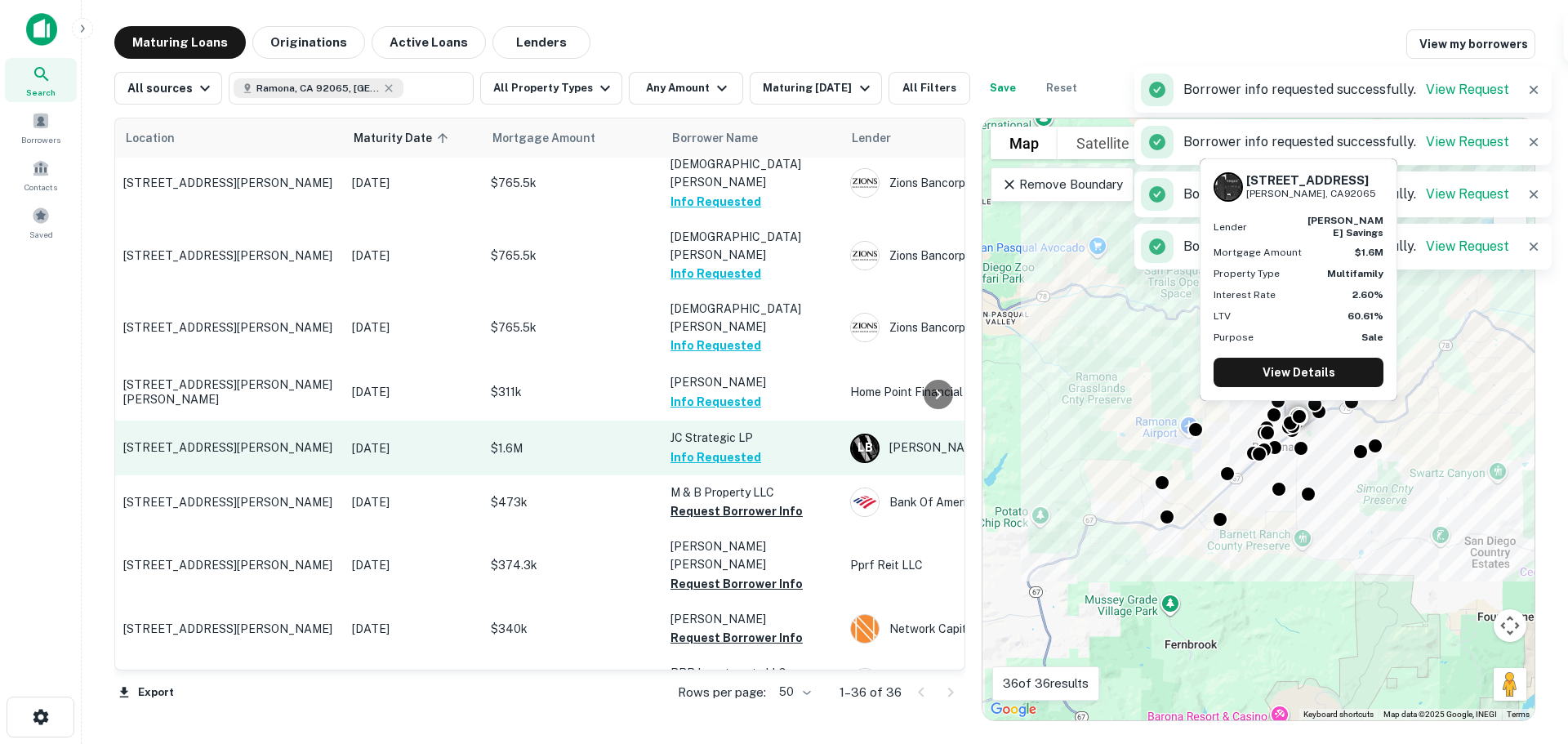
scroll to position [1143, 0]
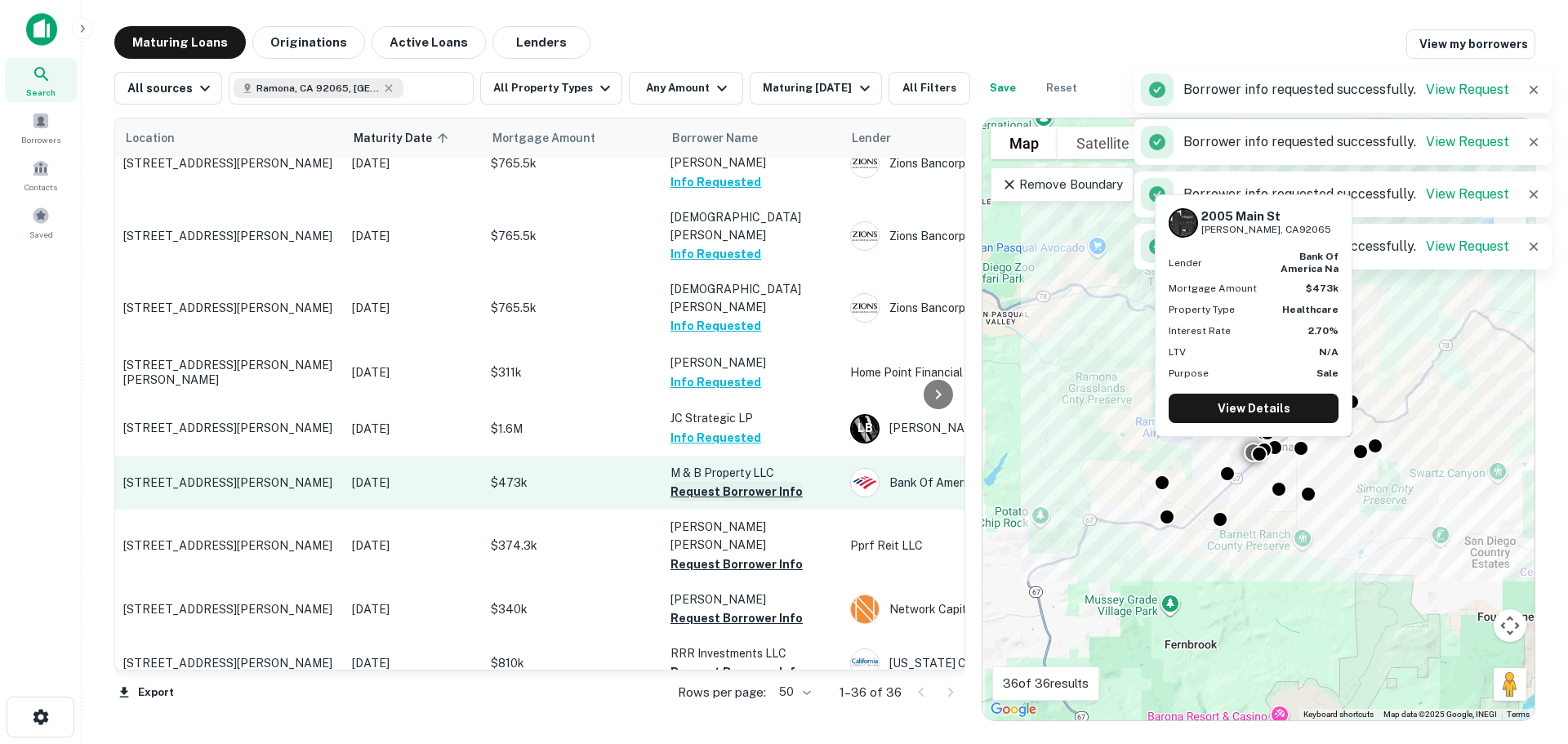
click at [738, 482] on button "Request Borrower Info" at bounding box center [736, 492] width 133 height 20
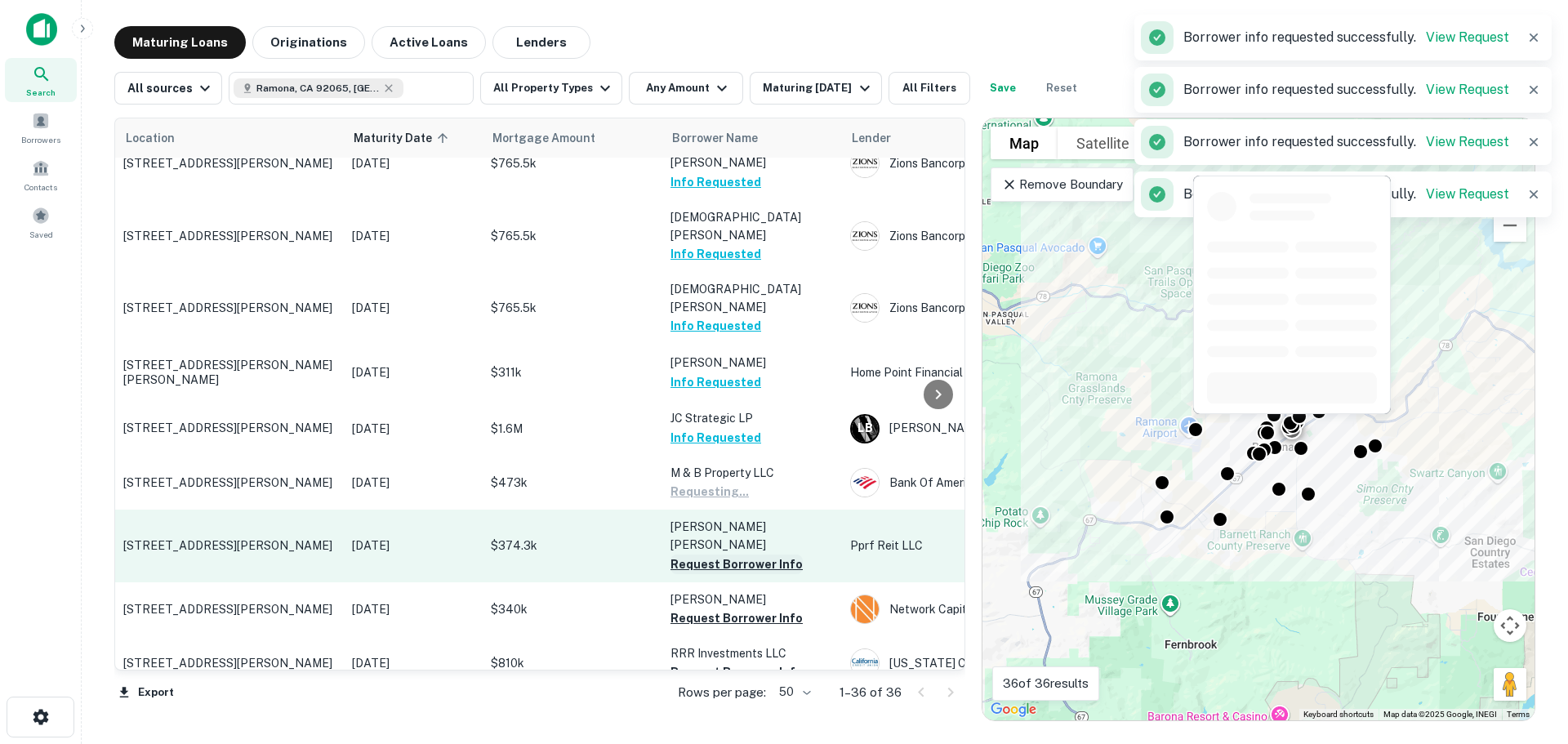
click at [734, 555] on button "Request Borrower Info" at bounding box center [736, 564] width 133 height 20
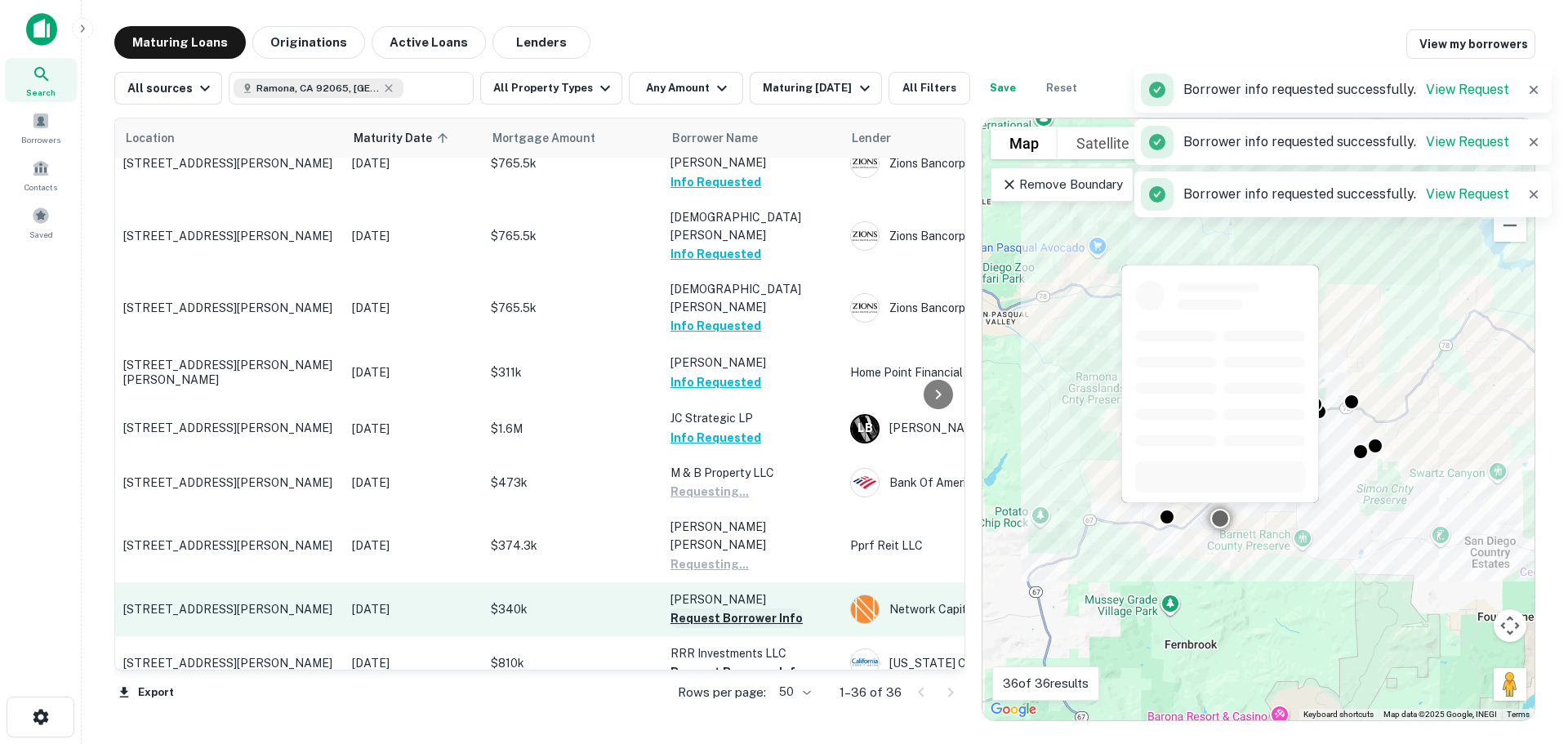
click at [734, 608] on button "Request Borrower Info" at bounding box center [736, 618] width 133 height 20
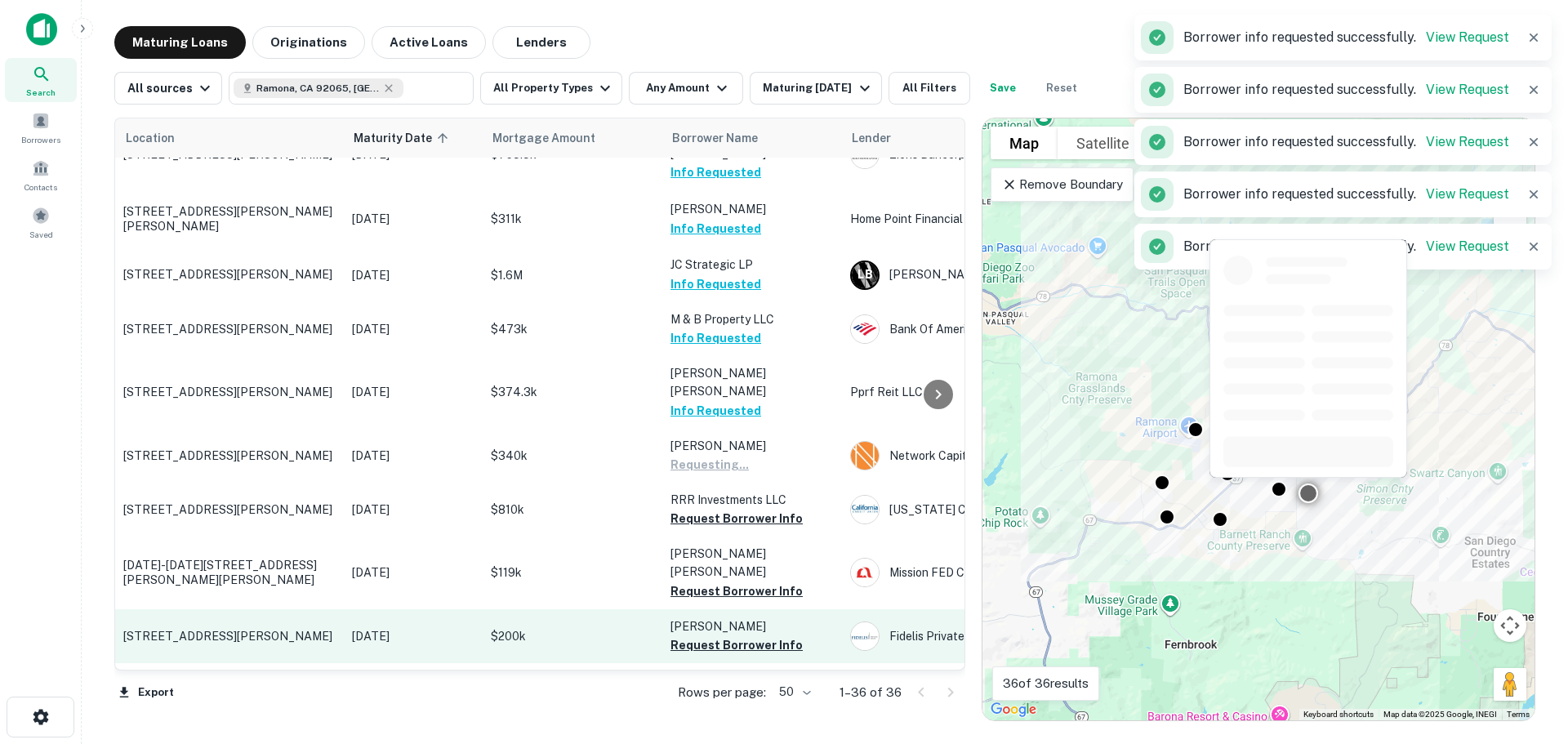
scroll to position [1307, 0]
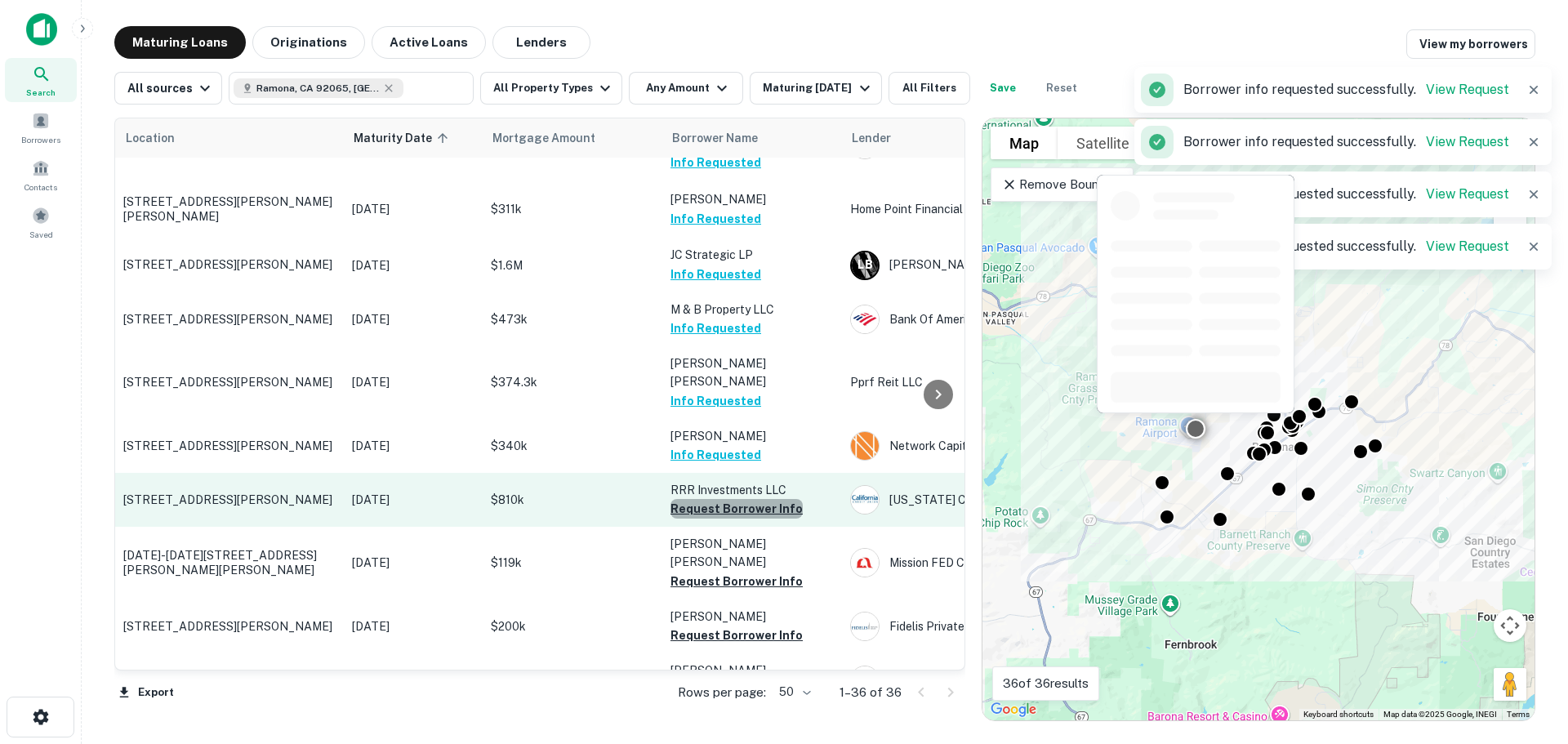
click at [742, 499] on button "Request Borrower Info" at bounding box center [736, 509] width 133 height 20
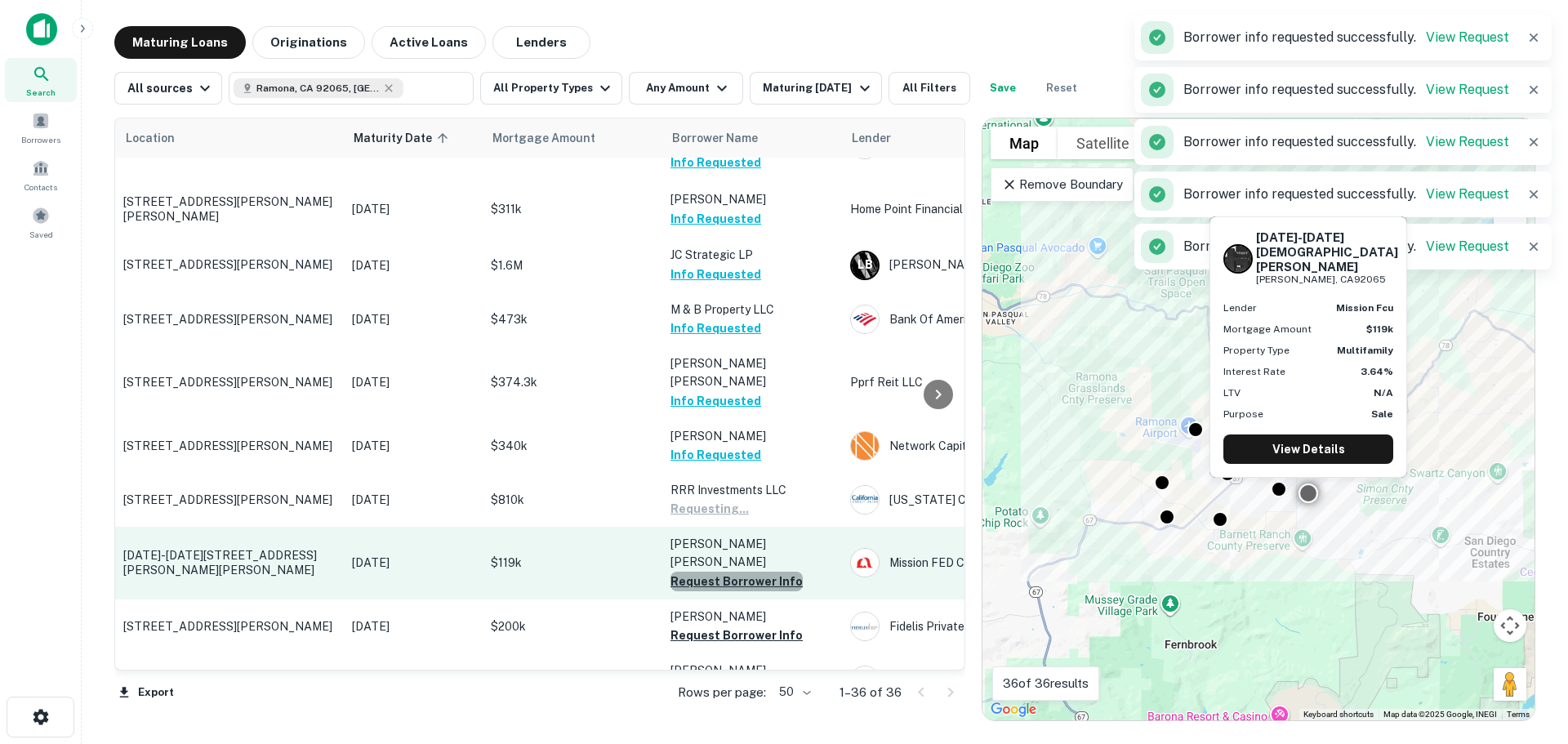
click at [739, 572] on button "Request Borrower Info" at bounding box center [736, 581] width 133 height 20
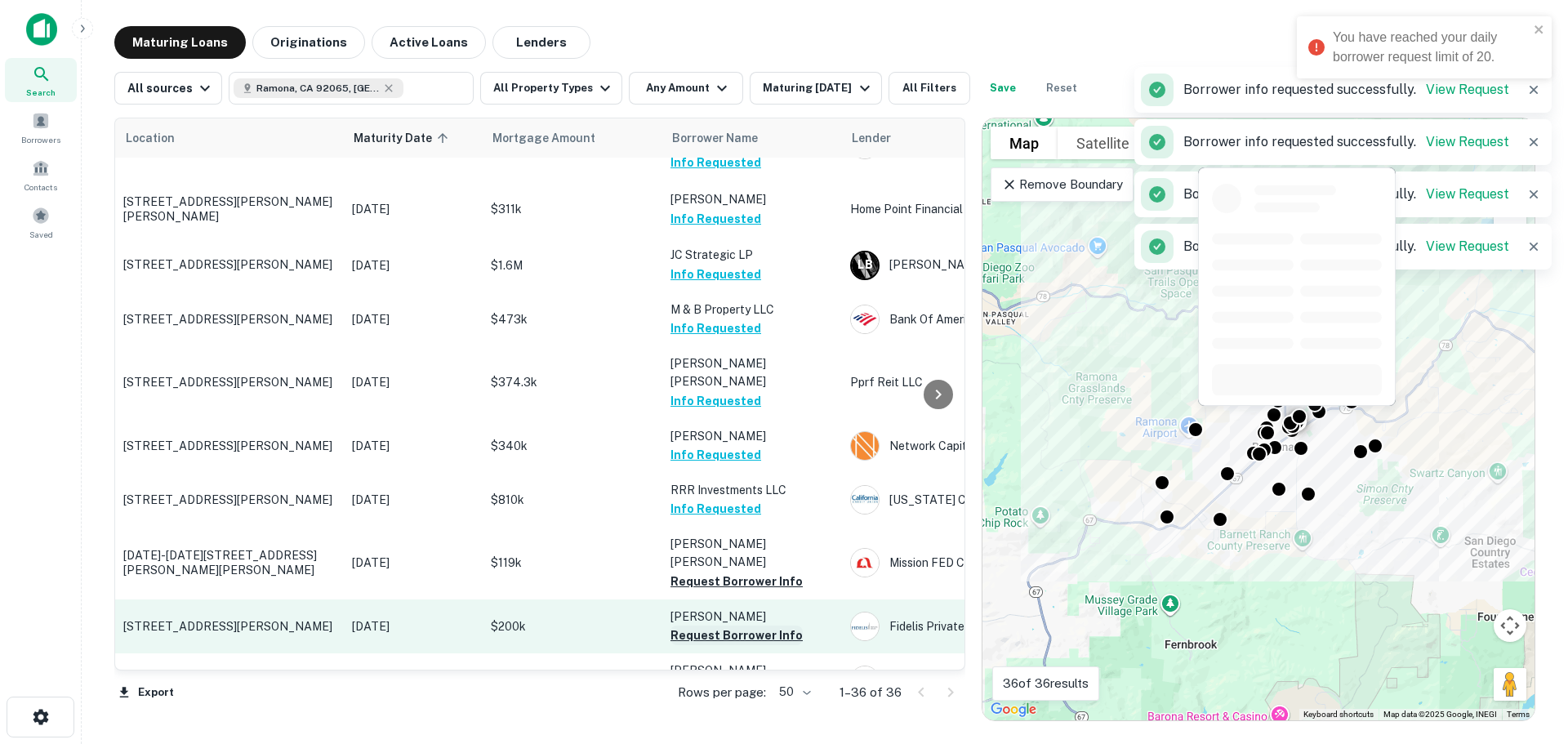
click at [740, 625] on button "Request Borrower Info" at bounding box center [736, 635] width 133 height 20
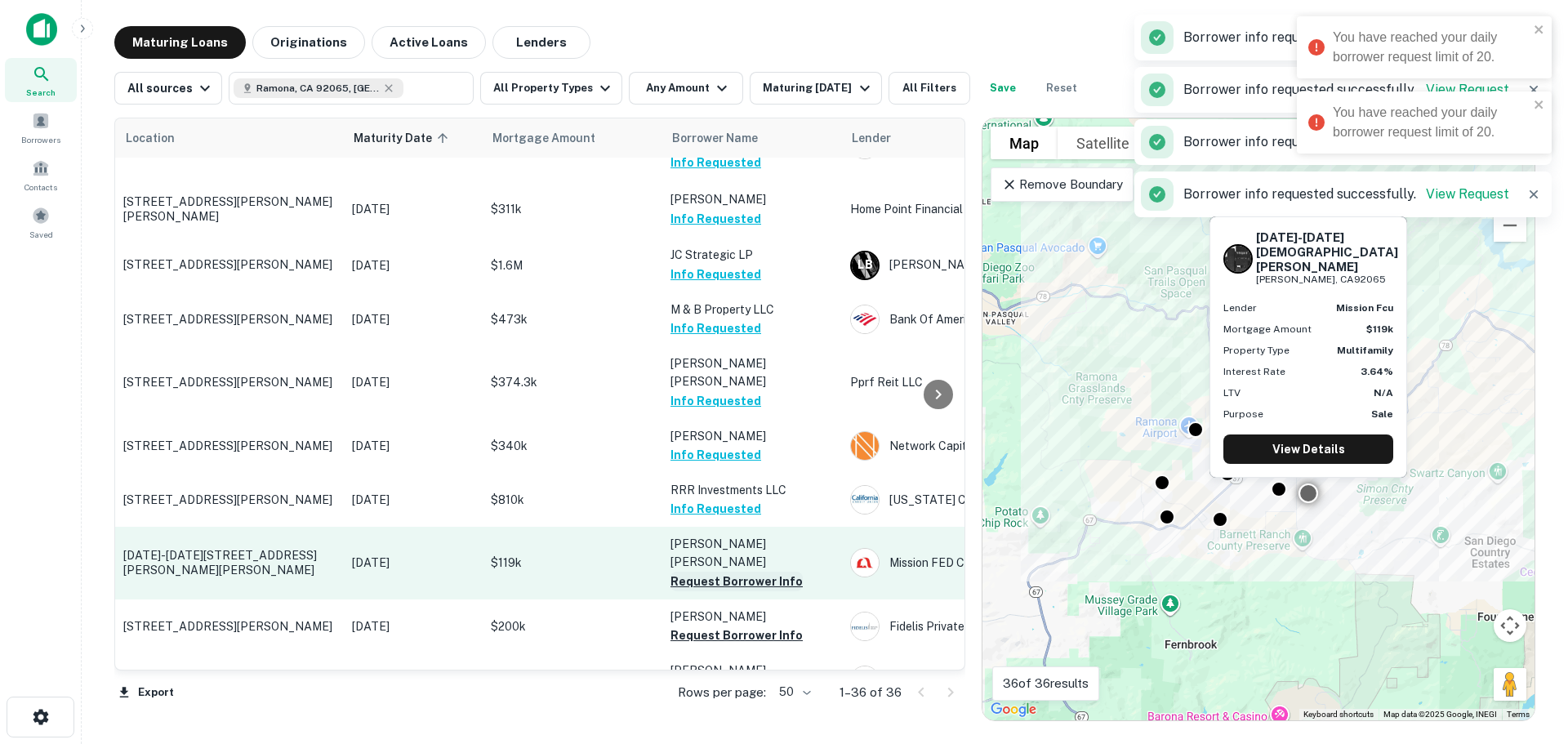
click at [745, 572] on button "Request Borrower Info" at bounding box center [736, 581] width 133 height 20
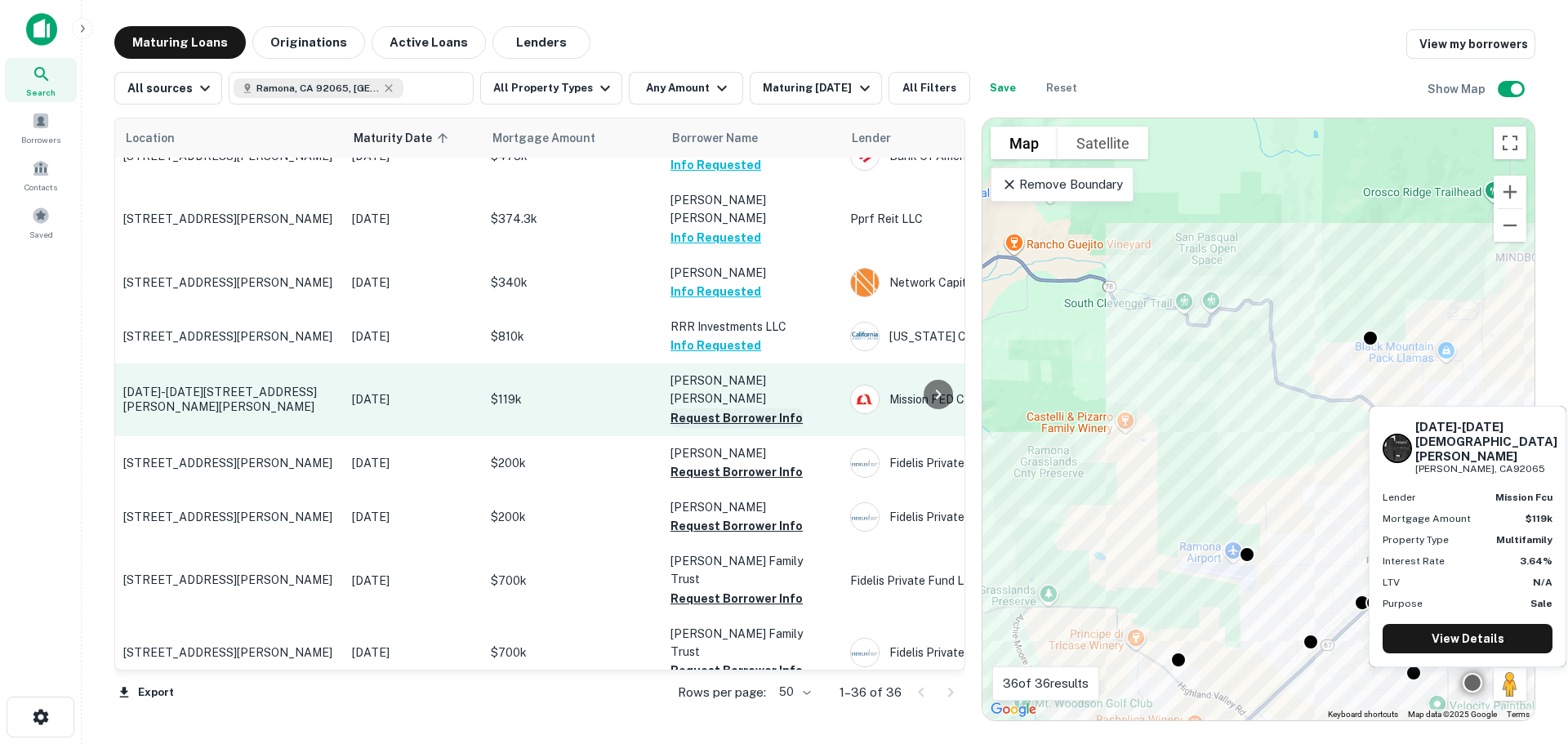
scroll to position [1514, 0]
